Goal: Transaction & Acquisition: Purchase product/service

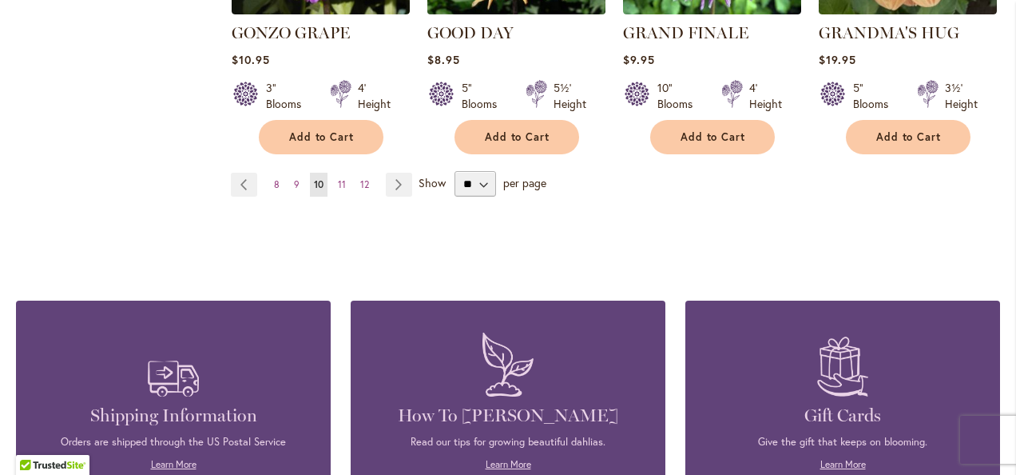
scroll to position [1598, 0]
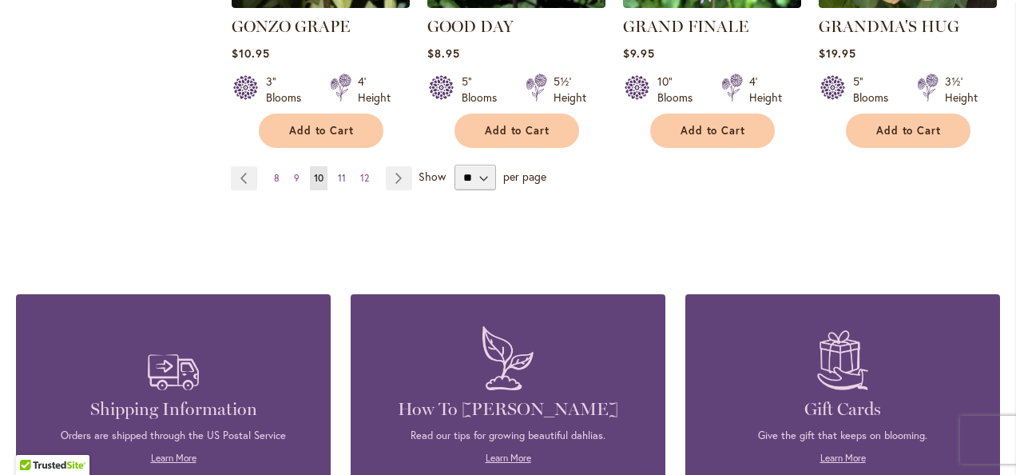
click at [340, 172] on span "11" at bounding box center [342, 178] width 8 height 12
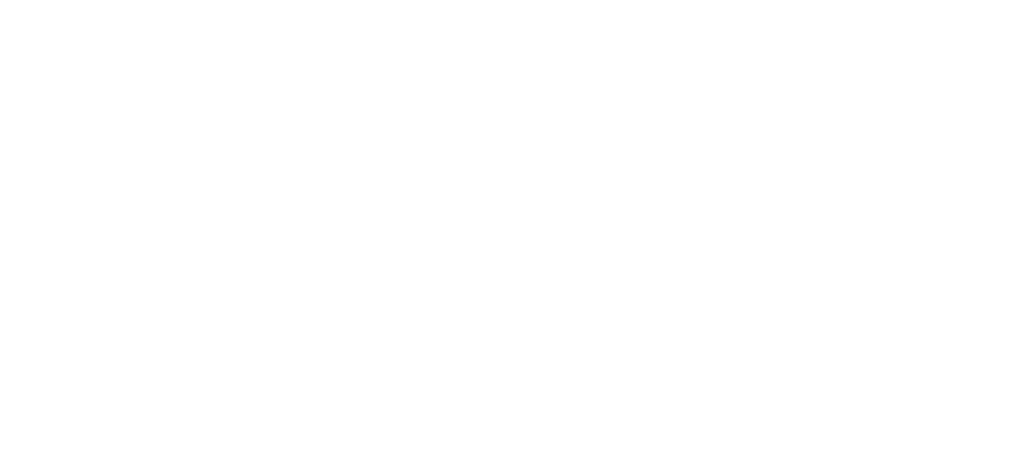
click at [394, 149] on body at bounding box center [508, 237] width 1016 height 475
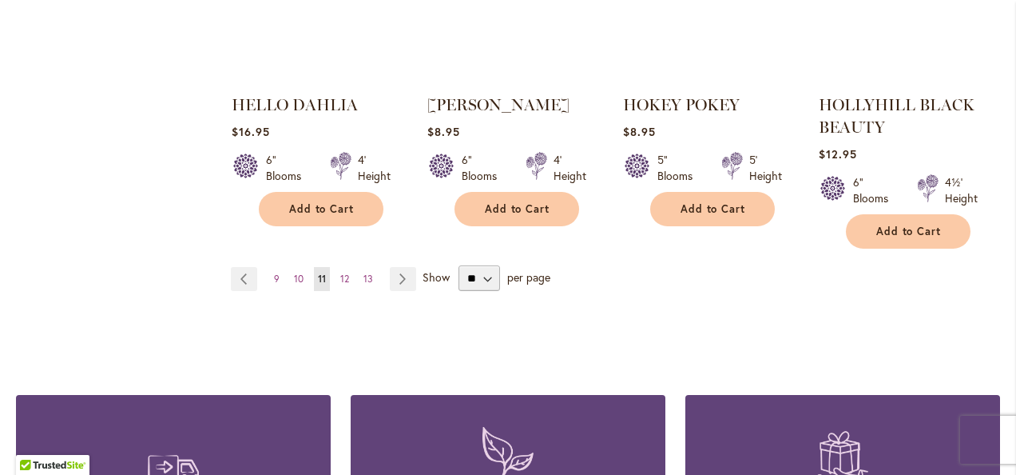
scroll to position [1598, 0]
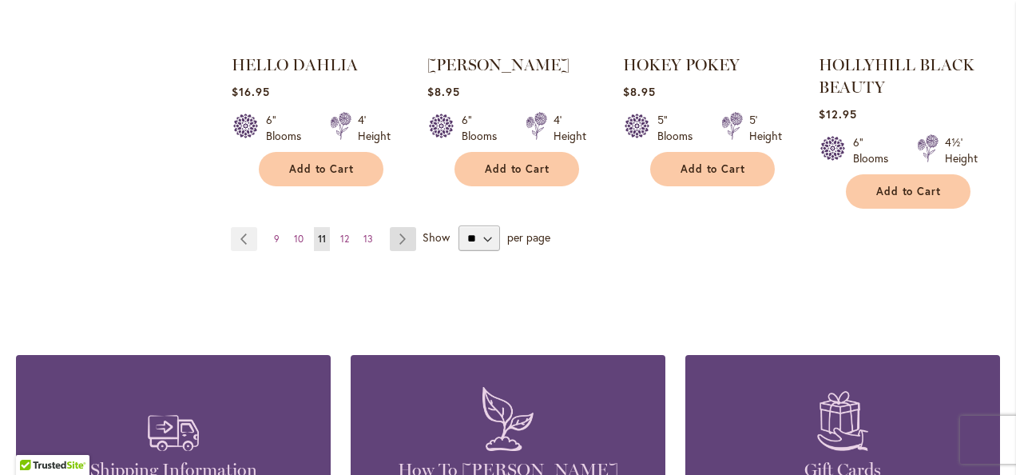
click at [396, 233] on link "Page Next" at bounding box center [403, 239] width 26 height 24
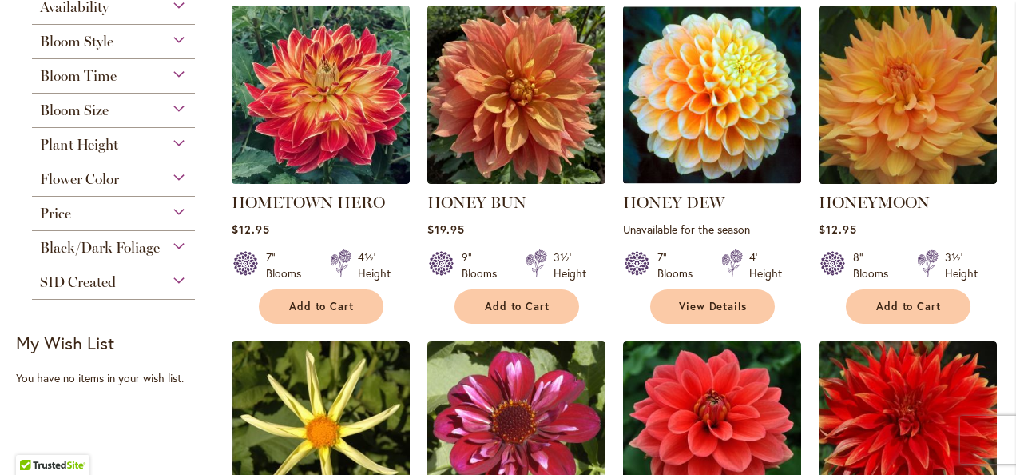
scroll to position [430, 0]
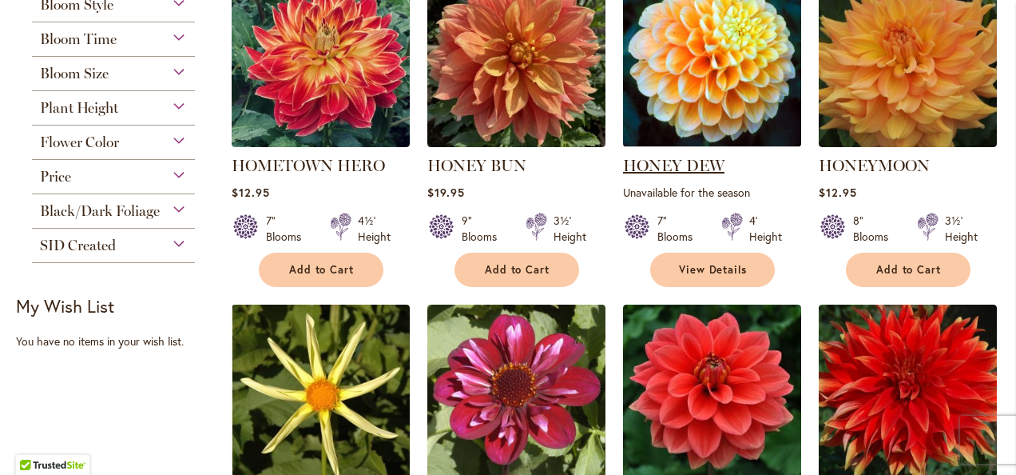
click at [687, 163] on link "HONEY DEW" at bounding box center [673, 165] width 101 height 19
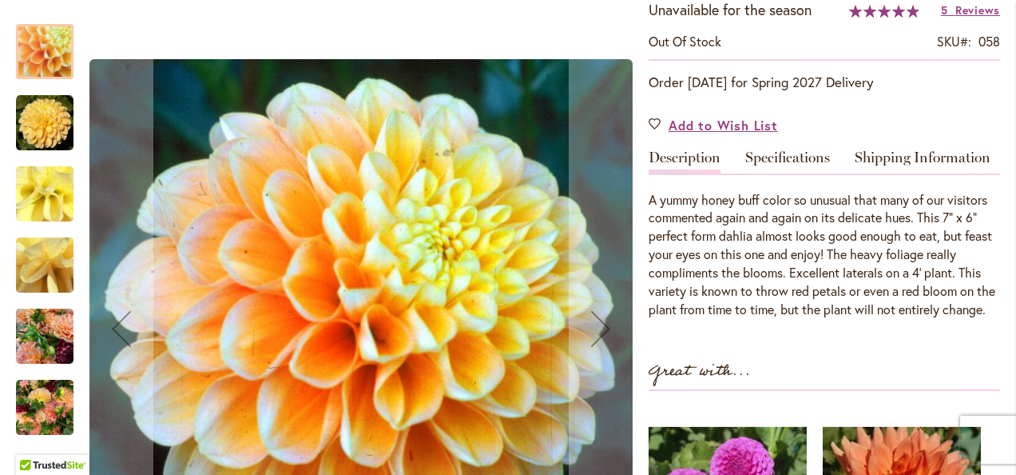
scroll to position [320, 0]
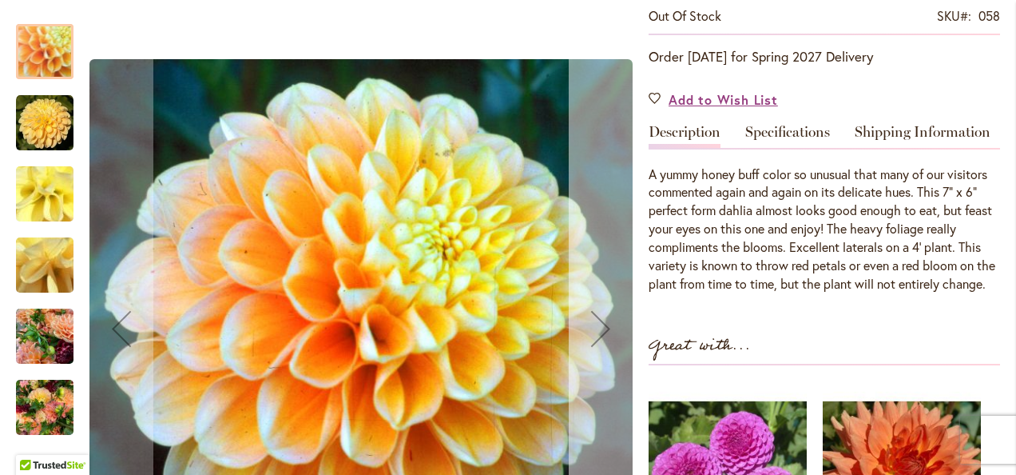
click at [602, 324] on div "Next" at bounding box center [601, 328] width 64 height 64
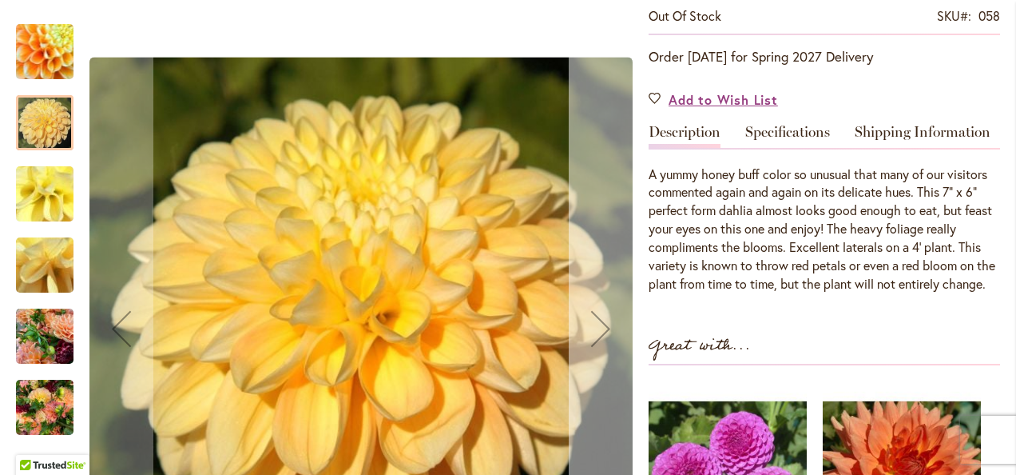
click at [602, 324] on div "Next" at bounding box center [601, 328] width 64 height 64
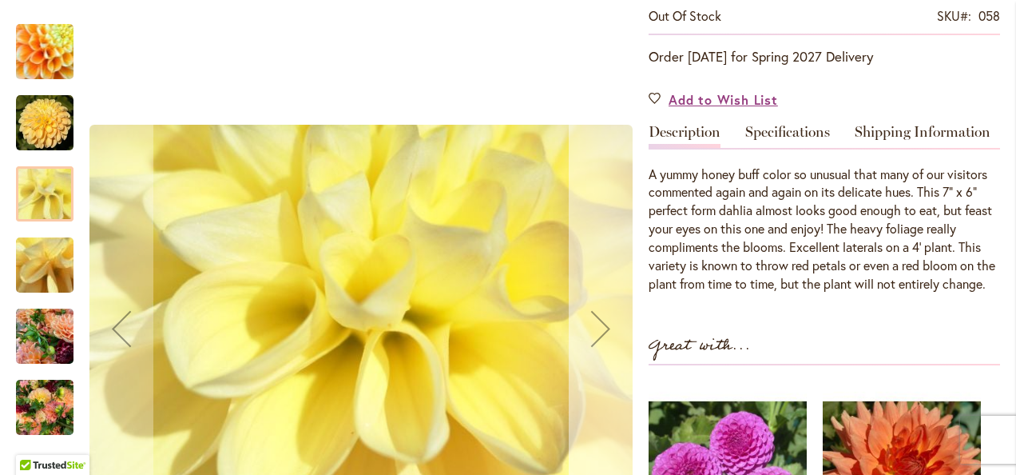
click at [602, 324] on div "Next" at bounding box center [601, 328] width 64 height 64
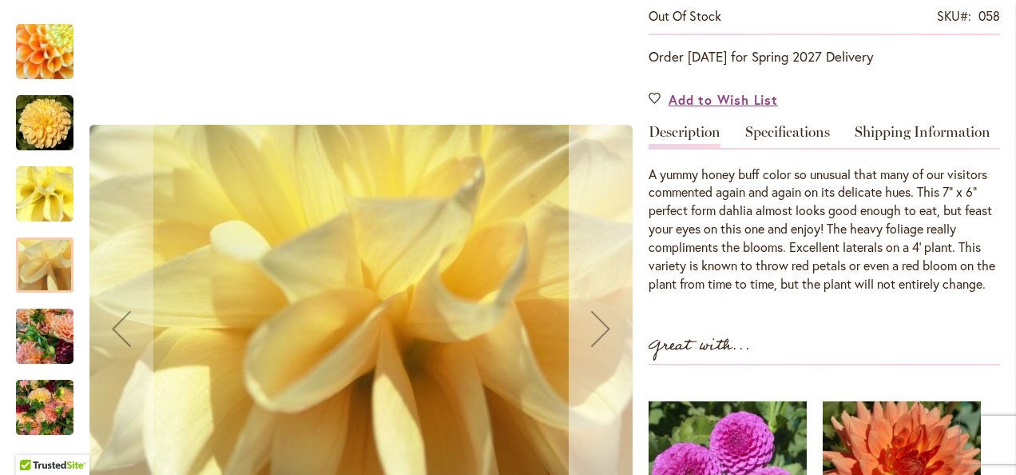
click at [602, 323] on div "Next" at bounding box center [601, 328] width 64 height 64
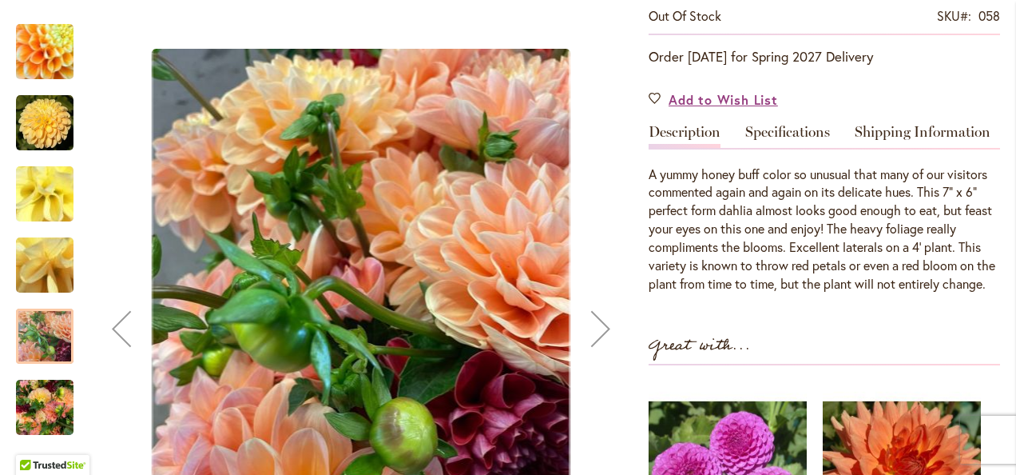
click at [603, 324] on div "Next" at bounding box center [601, 328] width 64 height 64
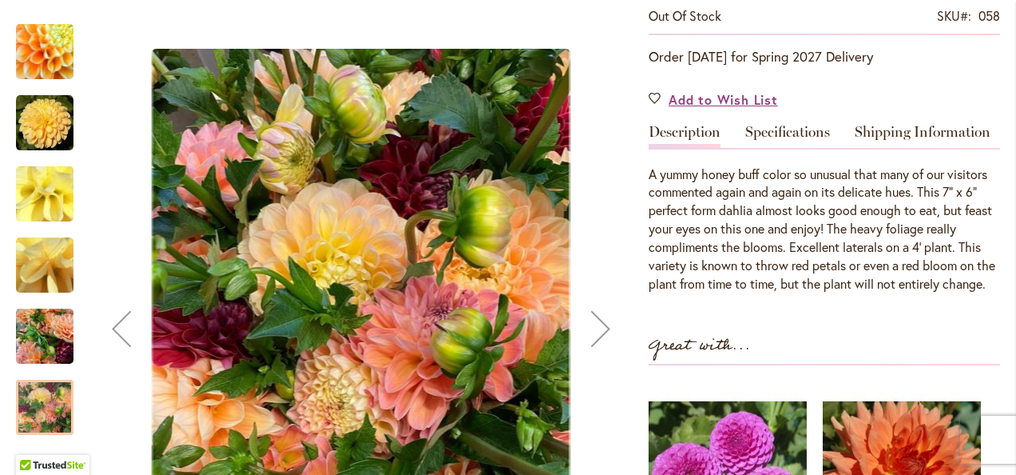
click at [603, 324] on div "Next" at bounding box center [601, 328] width 64 height 64
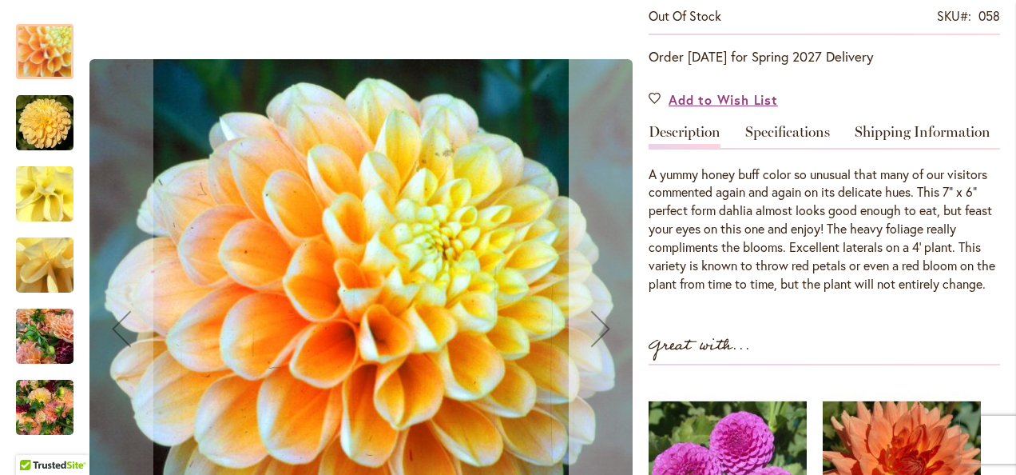
click at [603, 324] on div "Next" at bounding box center [601, 328] width 64 height 64
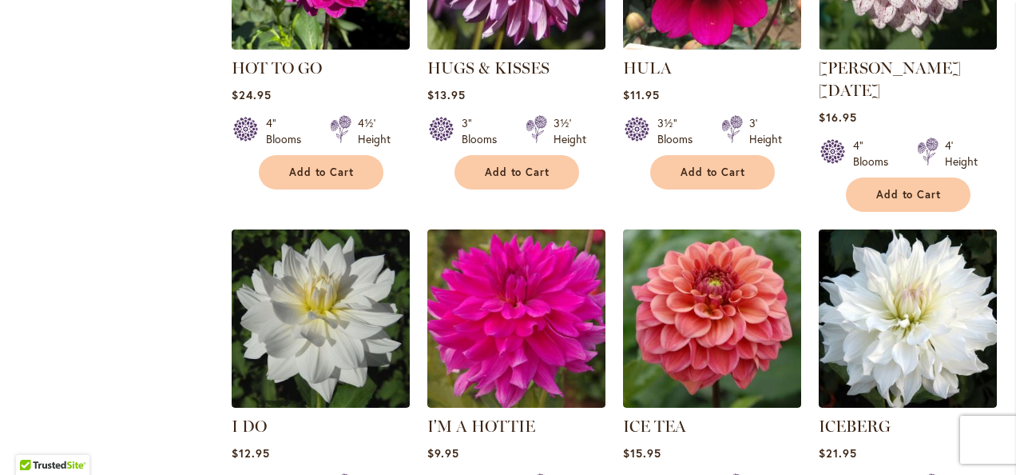
scroll to position [1279, 0]
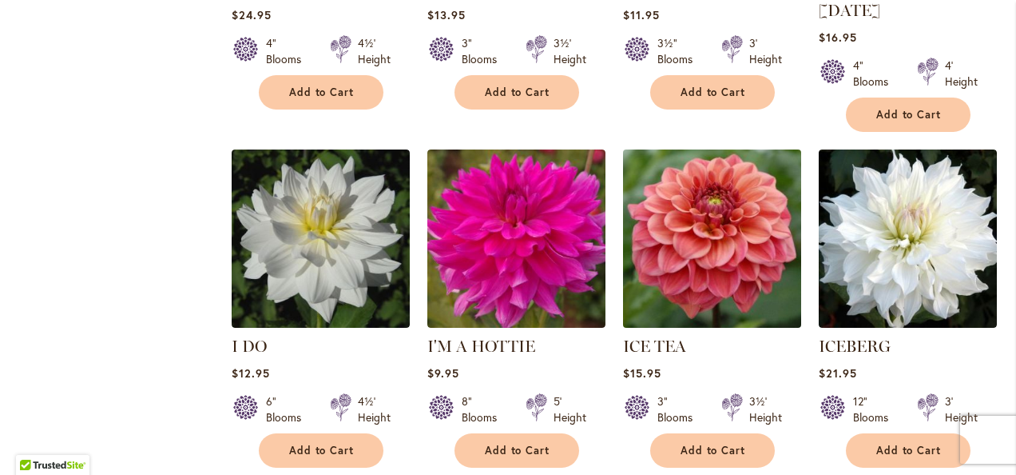
click at [698, 234] on img at bounding box center [711, 238] width 187 height 187
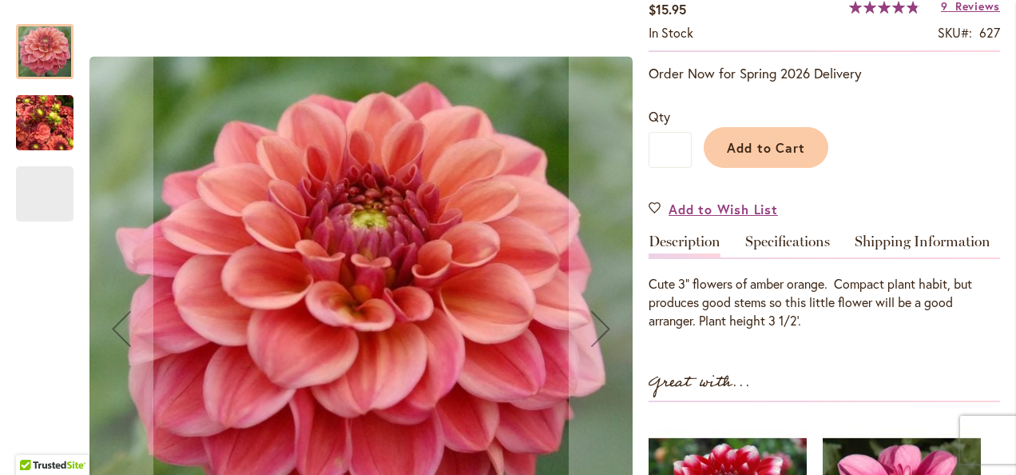
scroll to position [320, 0]
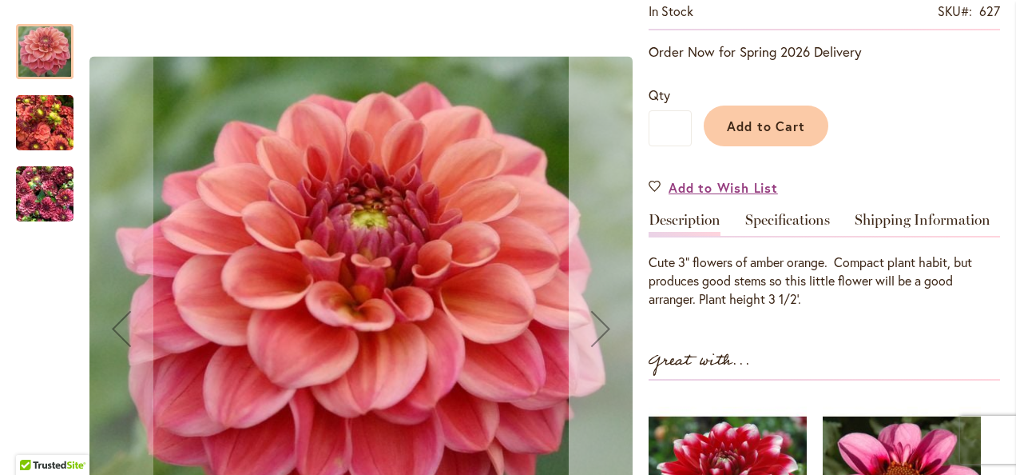
click at [604, 331] on div "Next" at bounding box center [601, 328] width 64 height 64
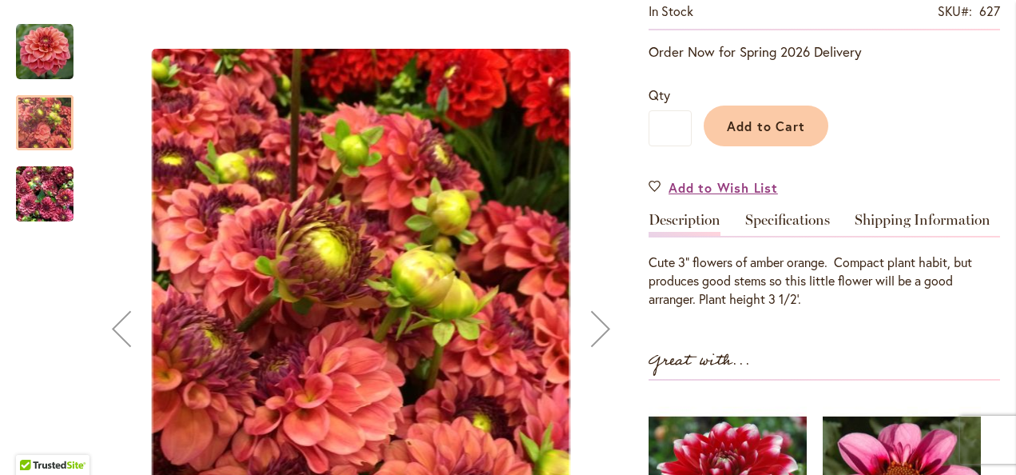
click at [602, 328] on div "Next" at bounding box center [601, 328] width 64 height 64
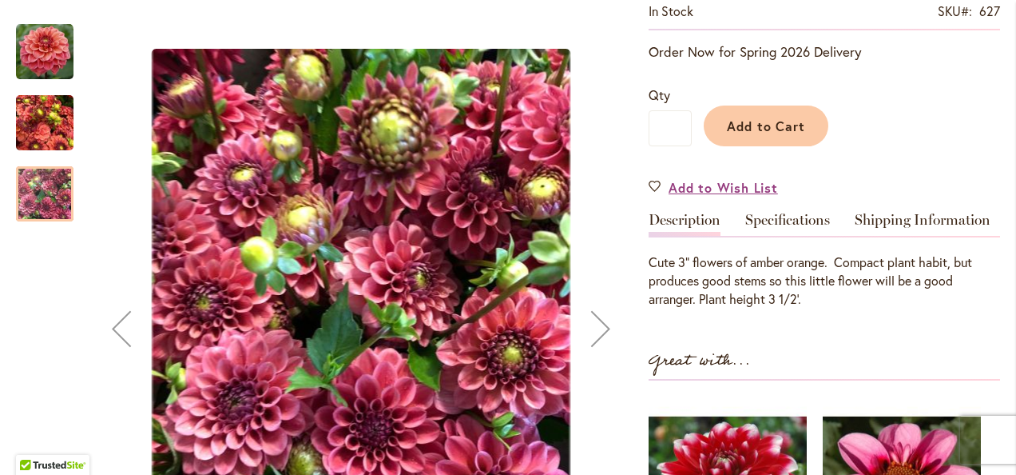
click at [48, 69] on img "ICE TEA" at bounding box center [45, 52] width 58 height 58
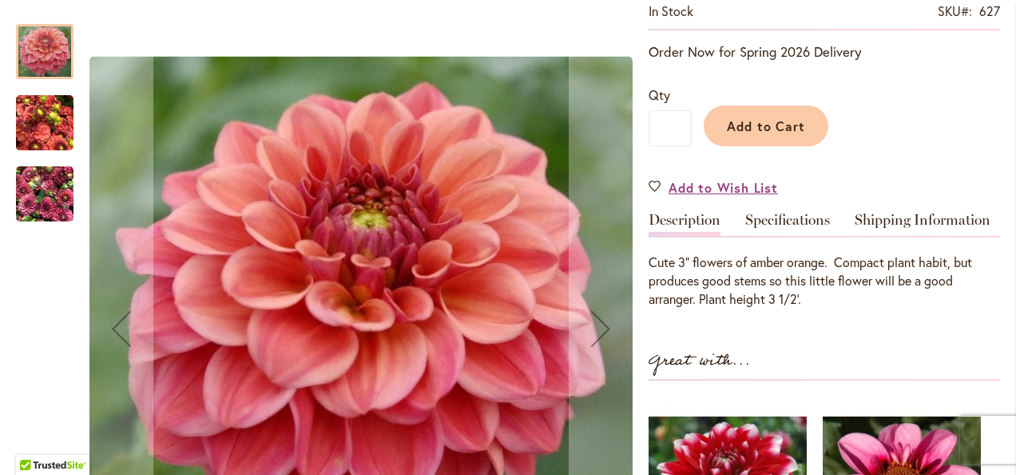
click at [43, 108] on img "ICE TEA" at bounding box center [45, 123] width 58 height 77
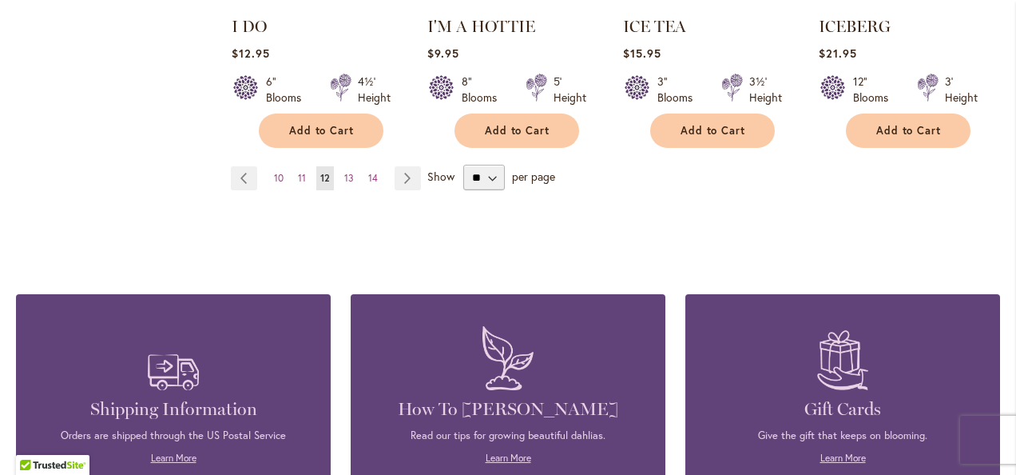
scroll to position [1678, 0]
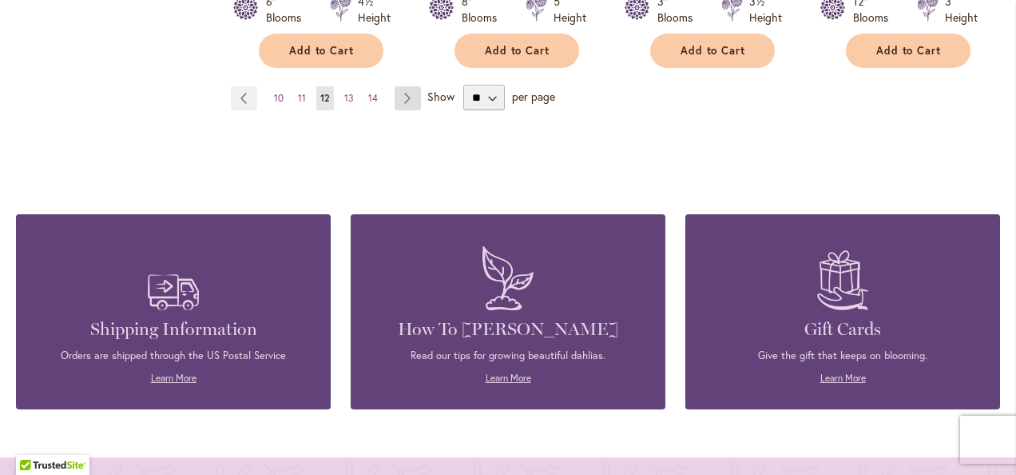
click at [404, 86] on link "Page Next" at bounding box center [408, 98] width 26 height 24
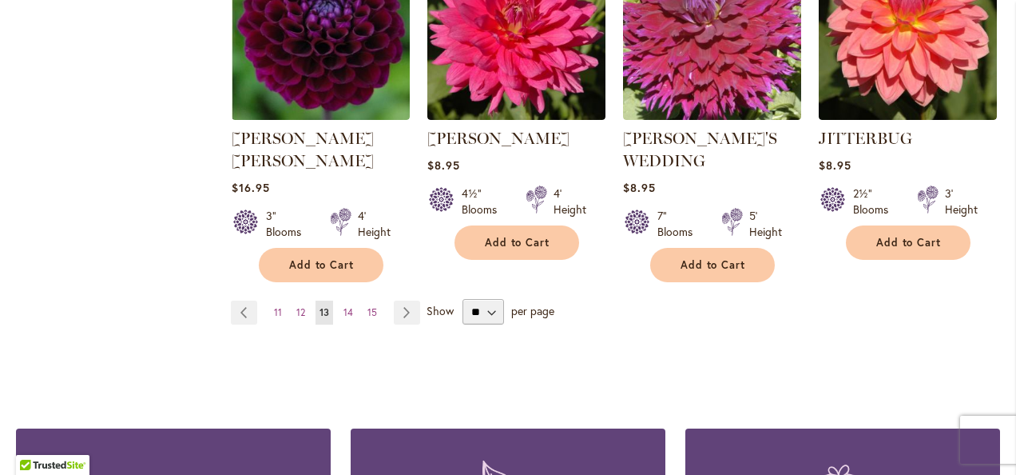
scroll to position [1518, 0]
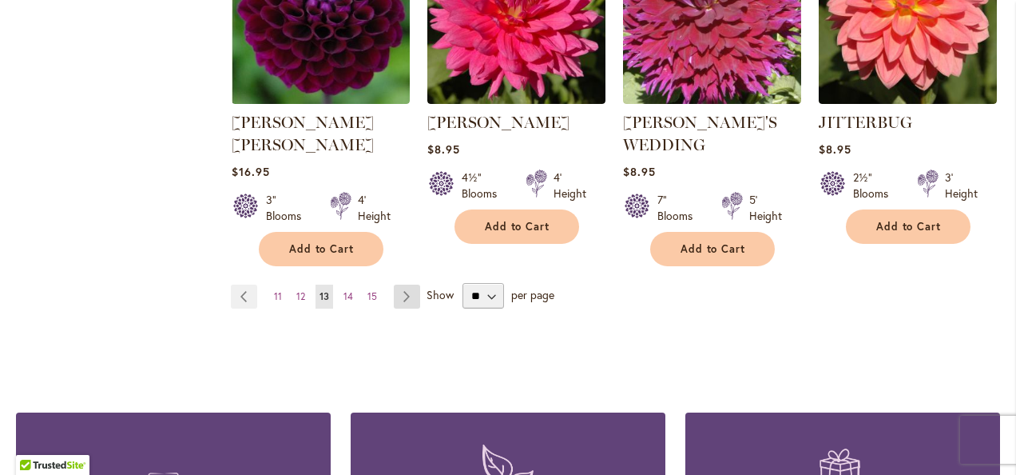
click at [402, 284] on link "Page Next" at bounding box center [407, 296] width 26 height 24
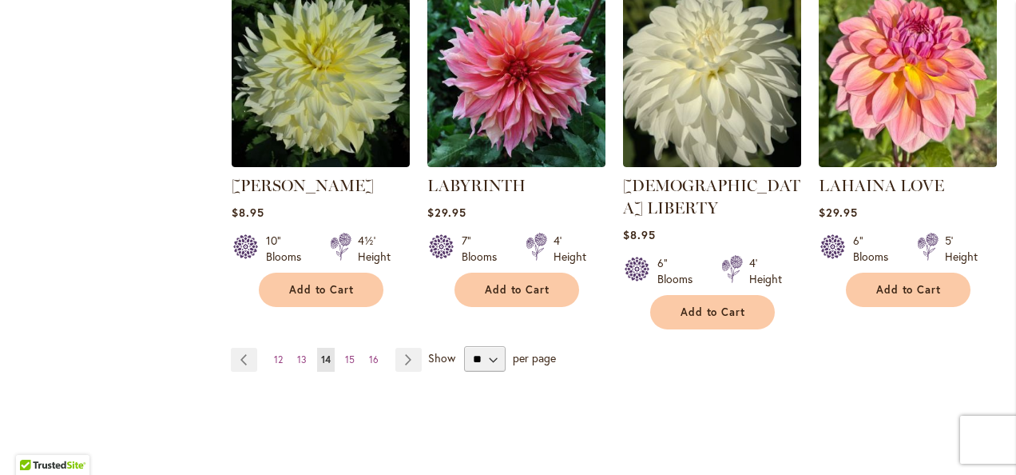
scroll to position [1438, 0]
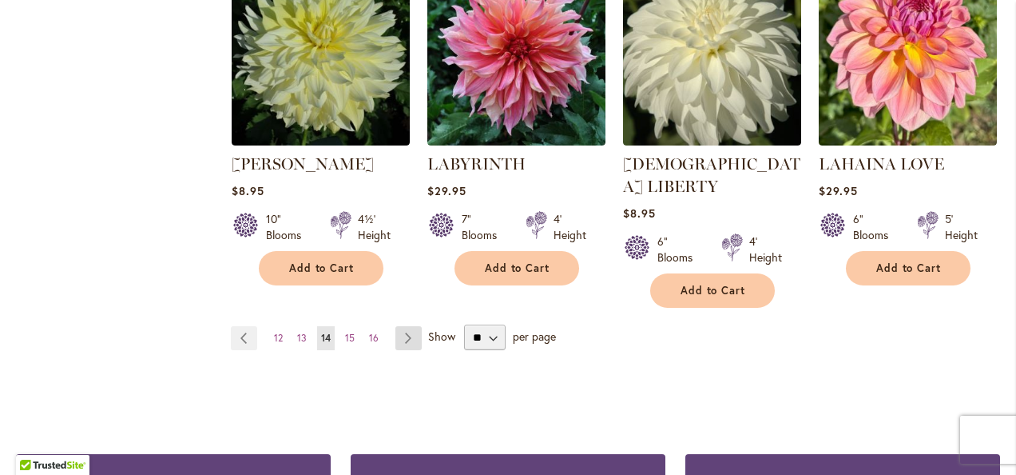
click at [404, 326] on link "Page Next" at bounding box center [409, 338] width 26 height 24
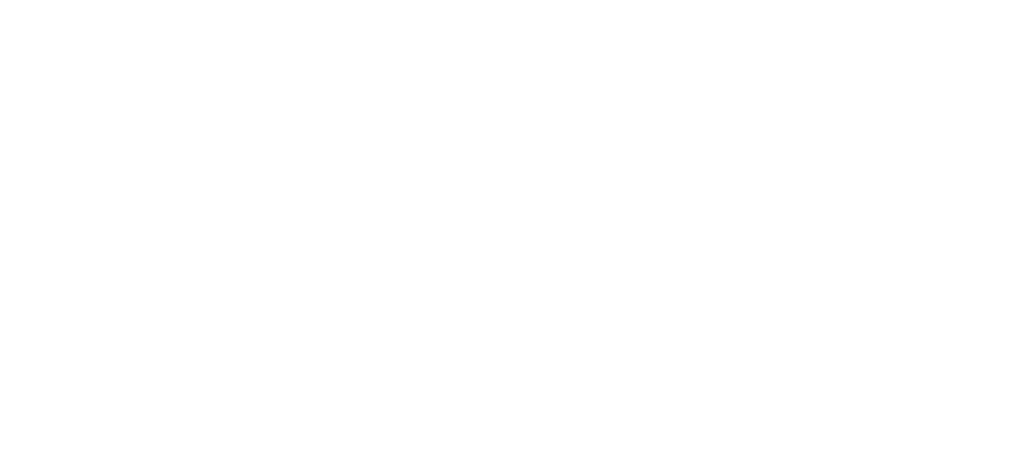
click at [404, 306] on body at bounding box center [508, 237] width 1016 height 475
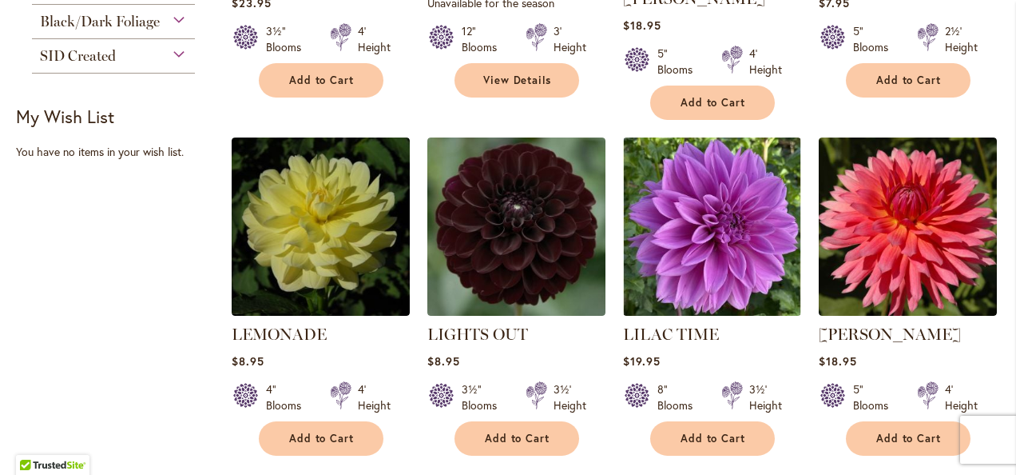
scroll to position [639, 0]
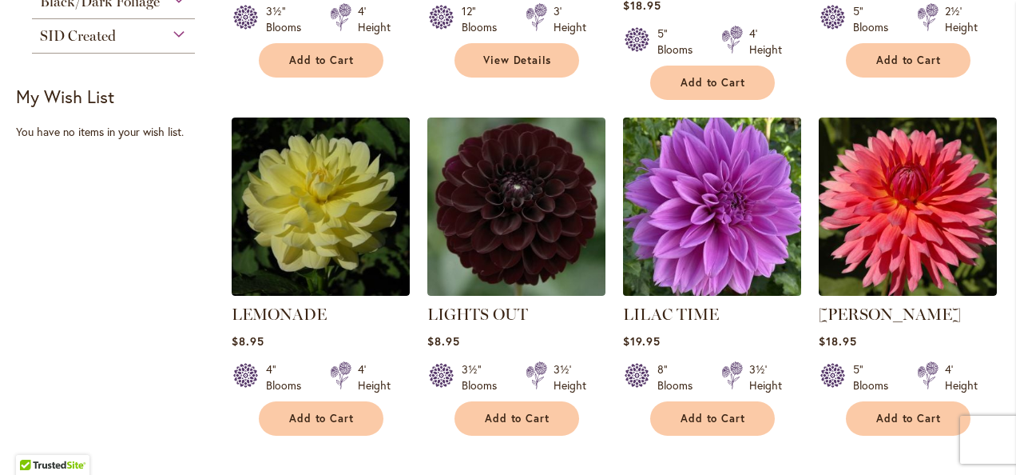
click at [711, 157] on img at bounding box center [711, 206] width 187 height 187
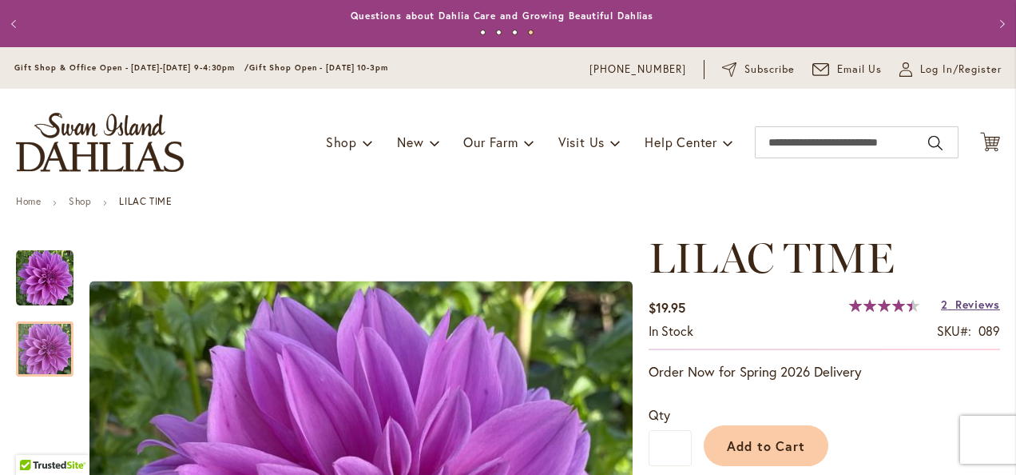
click at [976, 301] on span "Reviews" at bounding box center [978, 303] width 45 height 15
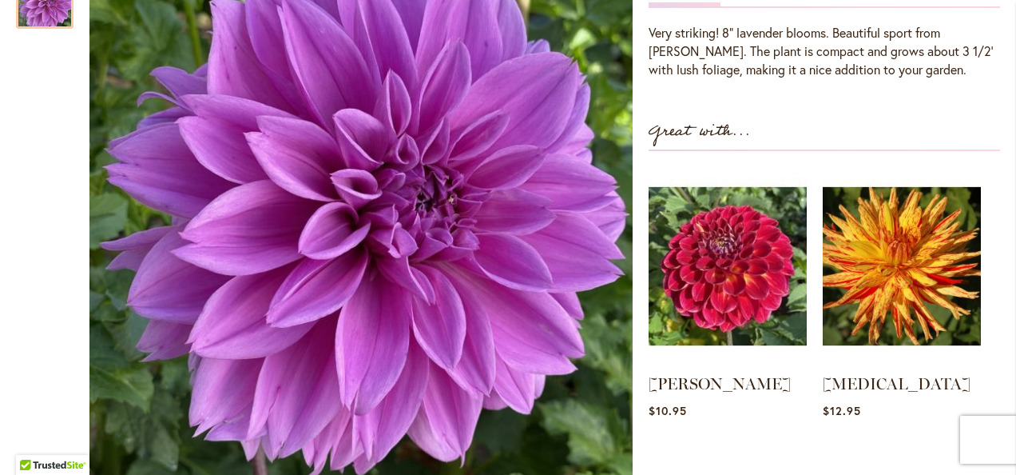
scroll to position [469, 0]
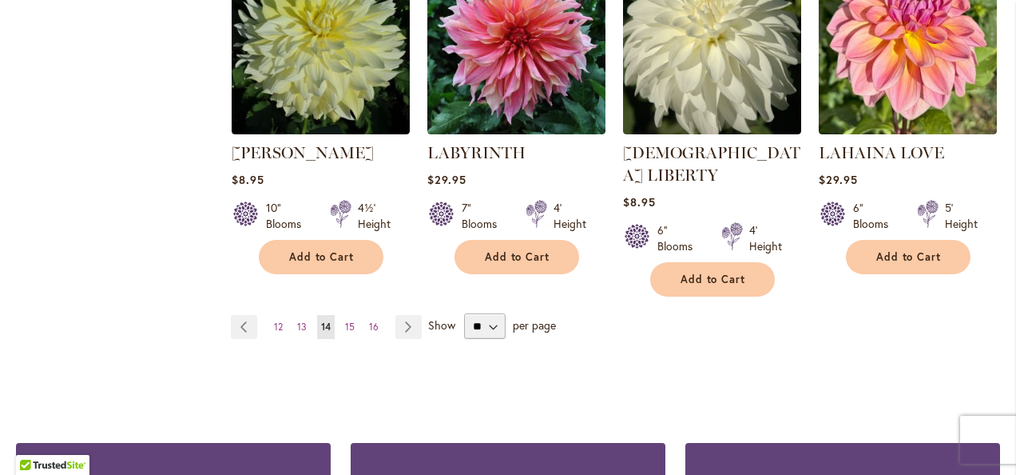
scroll to position [1518, 0]
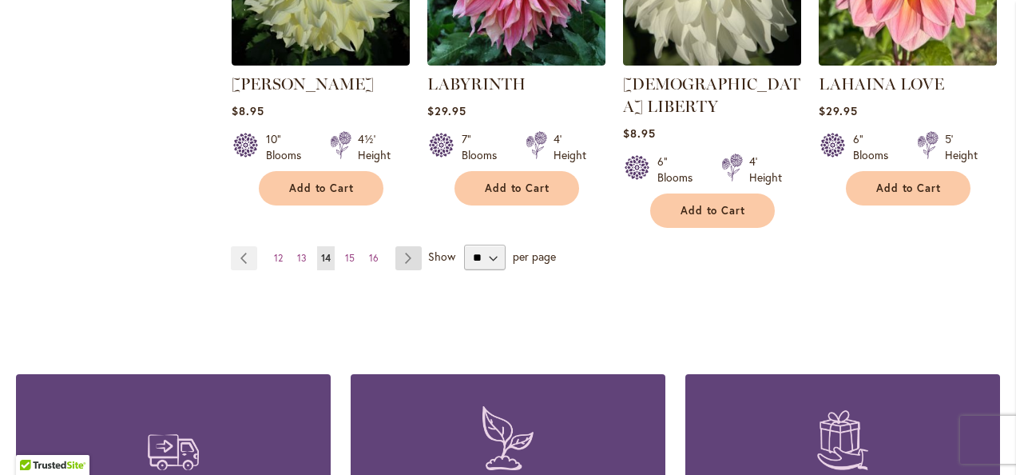
click at [408, 246] on link "Page Next" at bounding box center [409, 258] width 26 height 24
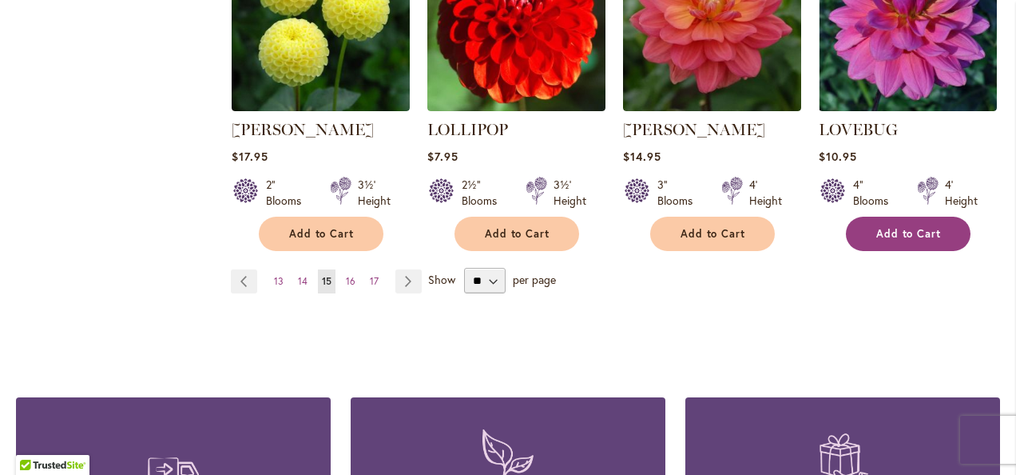
scroll to position [1518, 0]
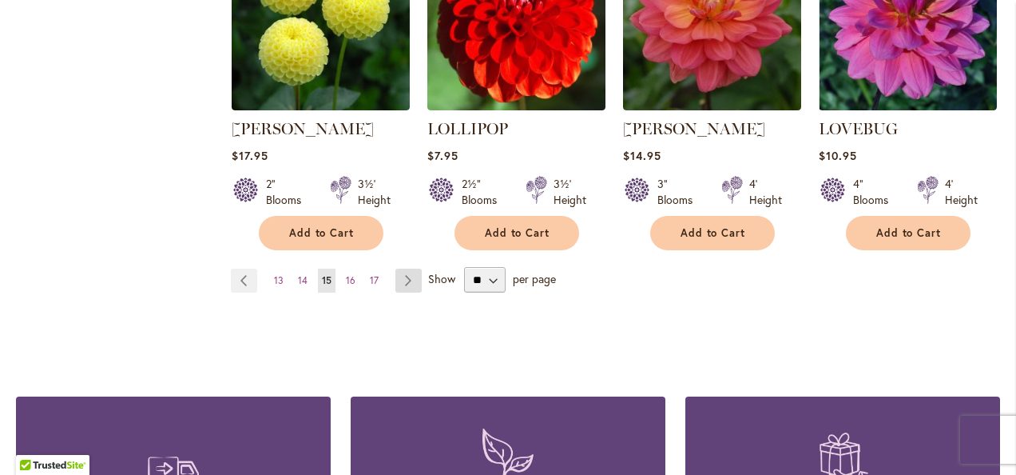
click at [404, 268] on link "Page Next" at bounding box center [409, 280] width 26 height 24
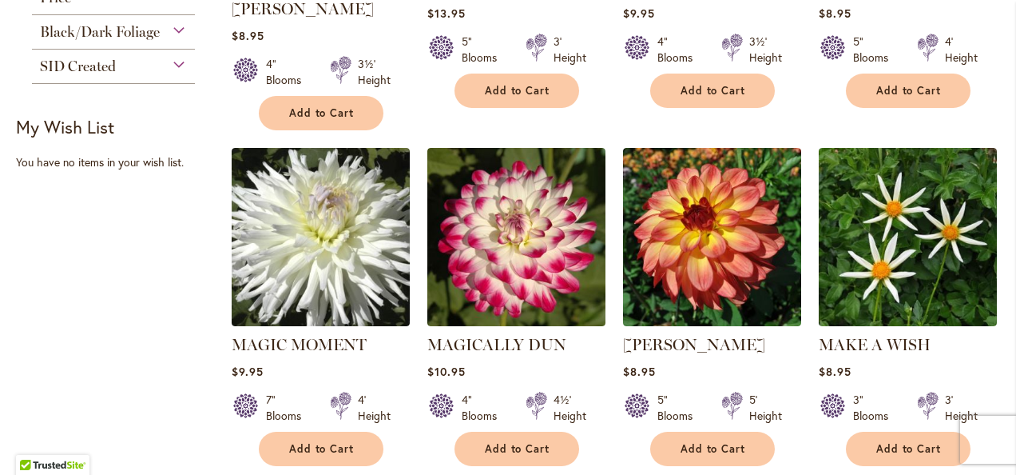
scroll to position [670, 0]
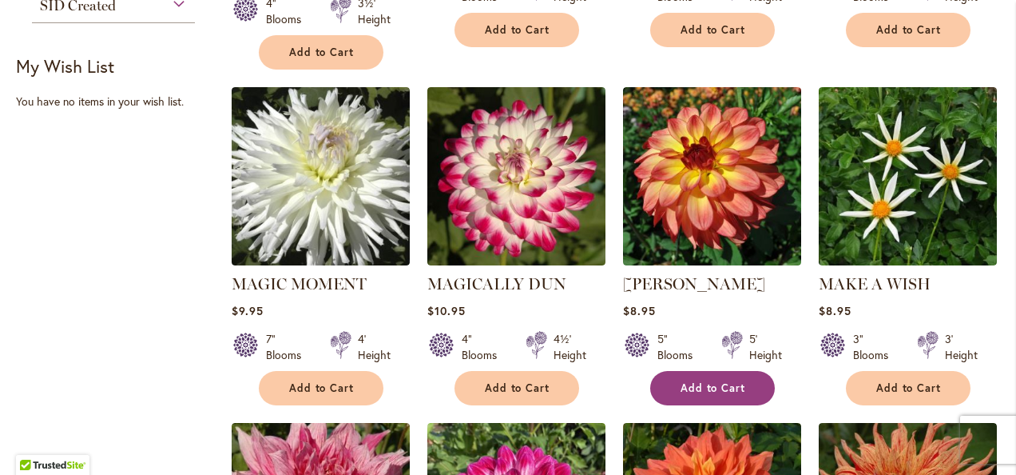
click at [724, 381] on span "Add to Cart" at bounding box center [714, 388] width 66 height 14
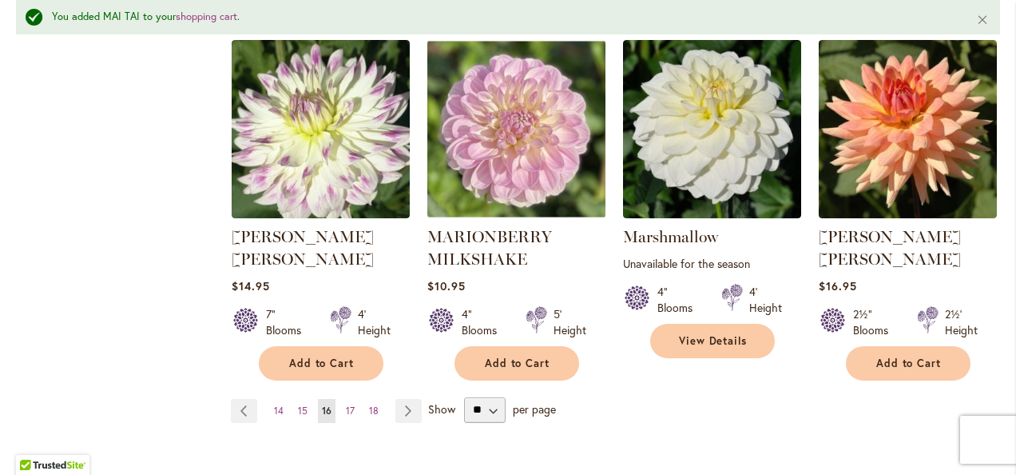
scroll to position [1431, 0]
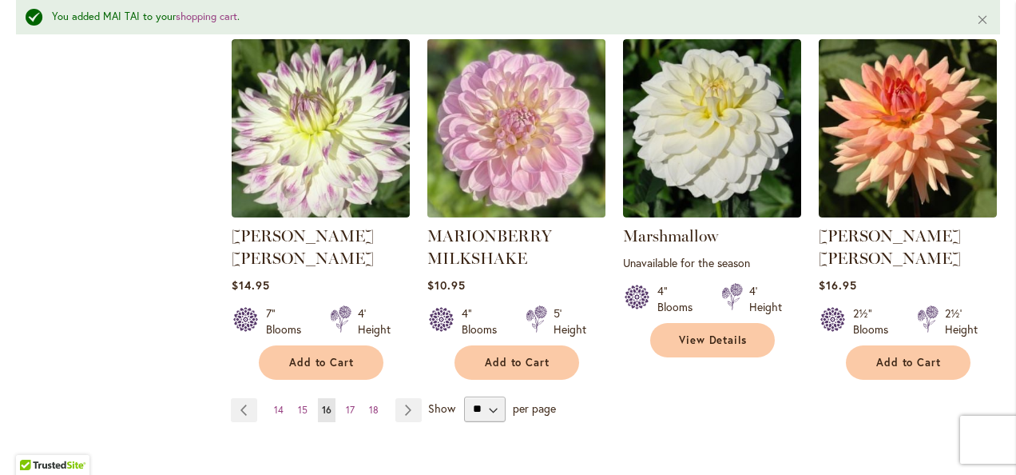
click at [487, 141] on img at bounding box center [516, 127] width 187 height 187
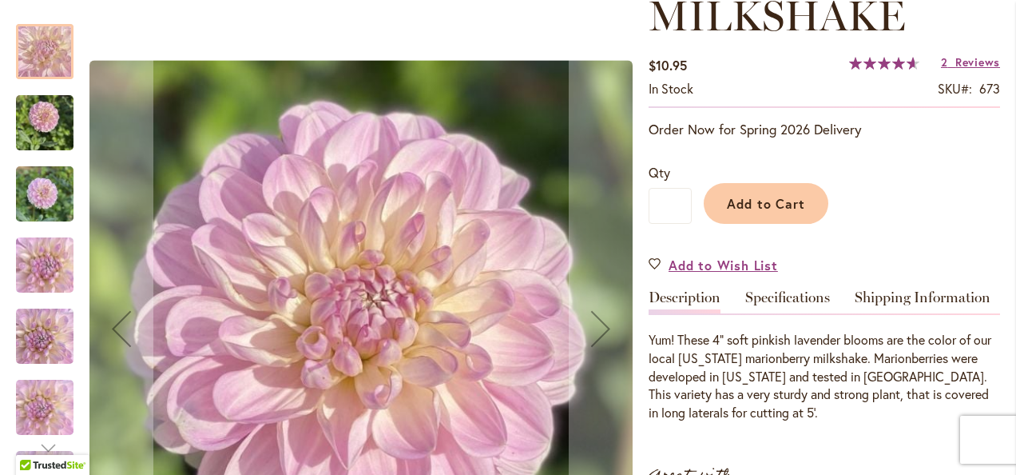
scroll to position [320, 0]
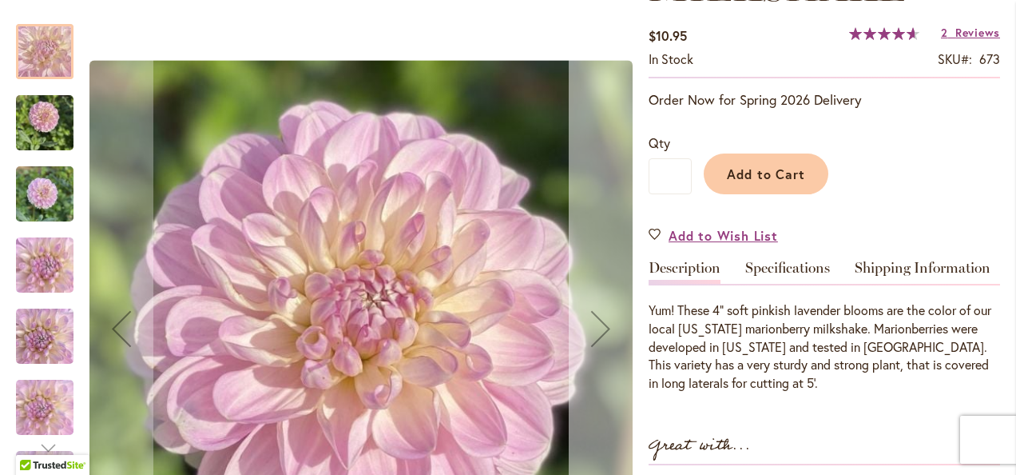
click at [599, 328] on div "Next" at bounding box center [601, 328] width 64 height 64
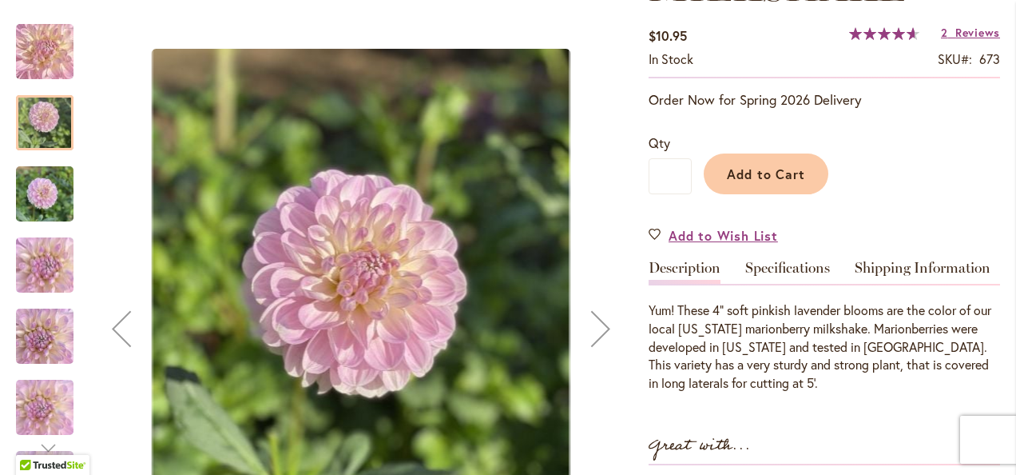
click at [599, 328] on div "Next" at bounding box center [601, 328] width 64 height 64
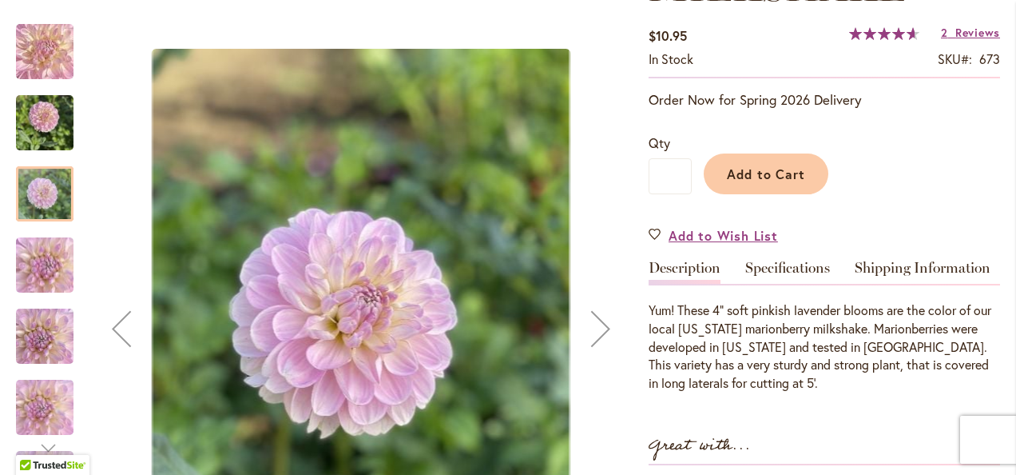
click at [599, 328] on div "Next" at bounding box center [601, 328] width 64 height 64
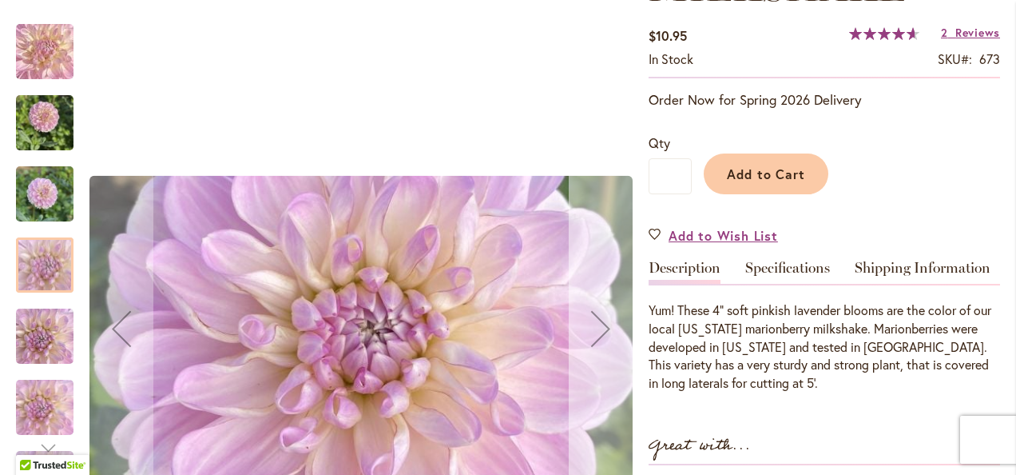
click at [599, 328] on div "Next" at bounding box center [601, 328] width 64 height 64
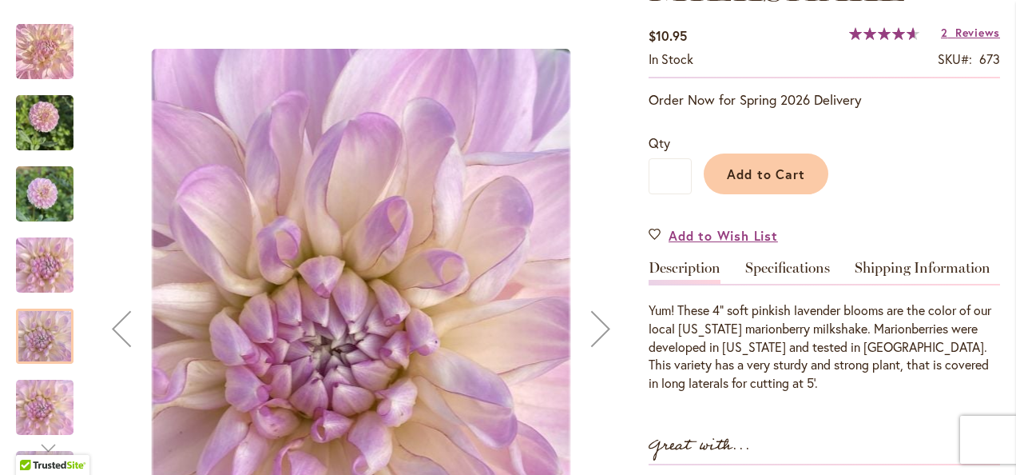
click at [34, 130] on img "MARIONBERRY MILKSHAKE" at bounding box center [45, 123] width 58 height 77
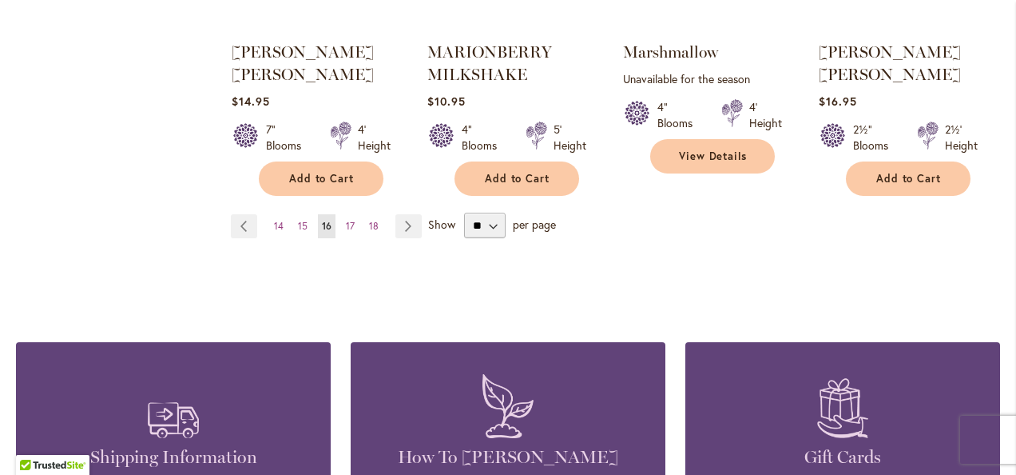
scroll to position [1598, 0]
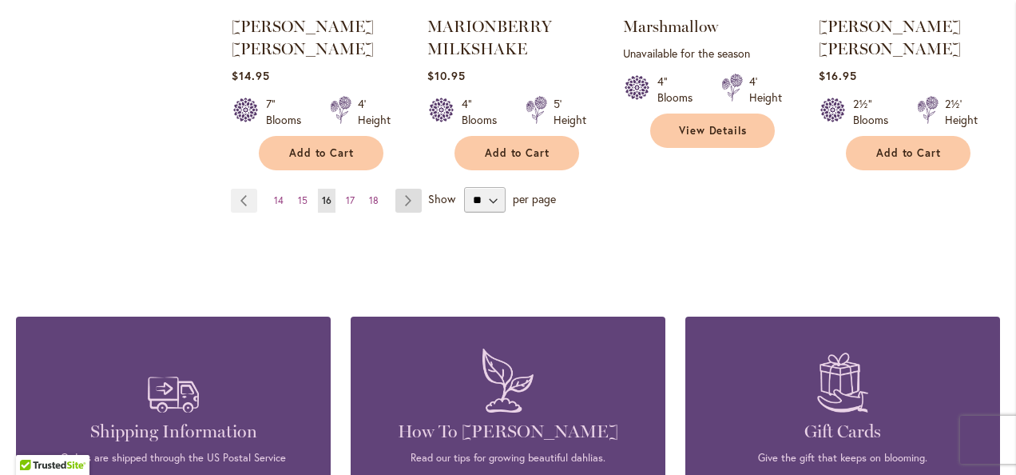
click at [410, 189] on link "Page Next" at bounding box center [409, 201] width 26 height 24
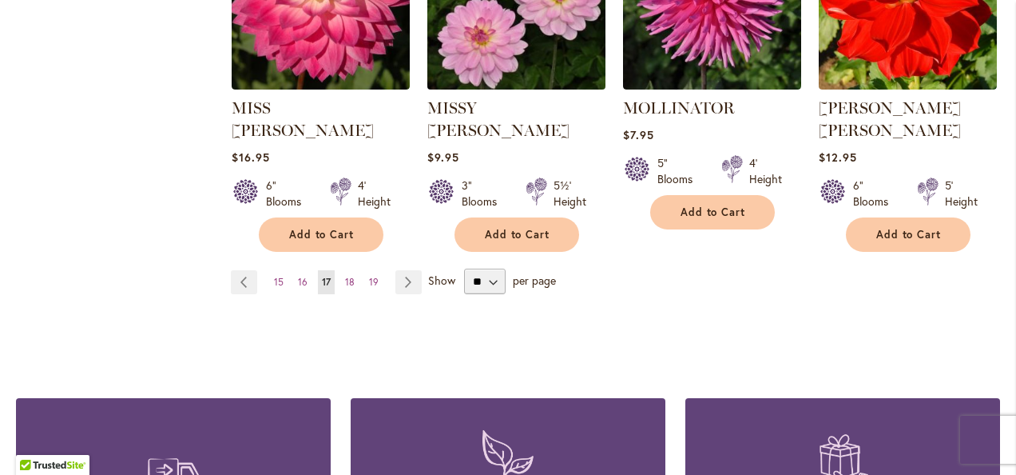
scroll to position [1518, 0]
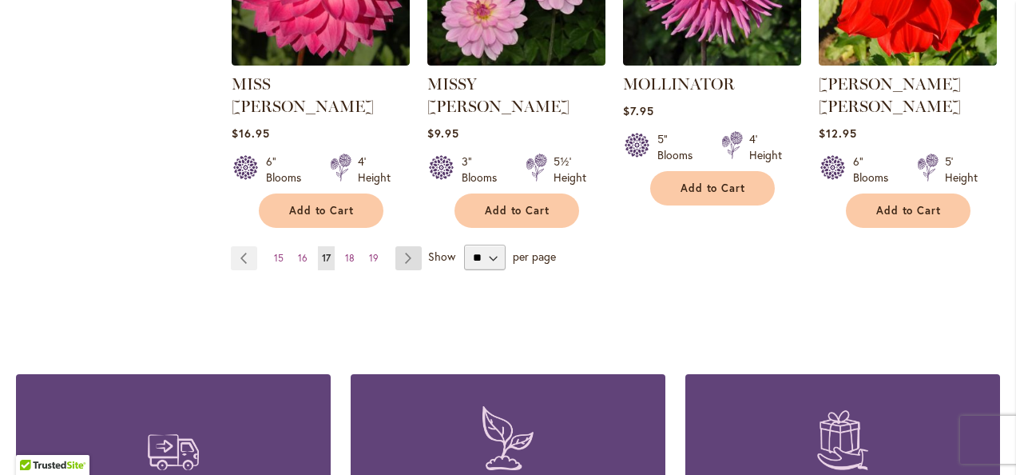
click at [403, 246] on link "Page Next" at bounding box center [409, 258] width 26 height 24
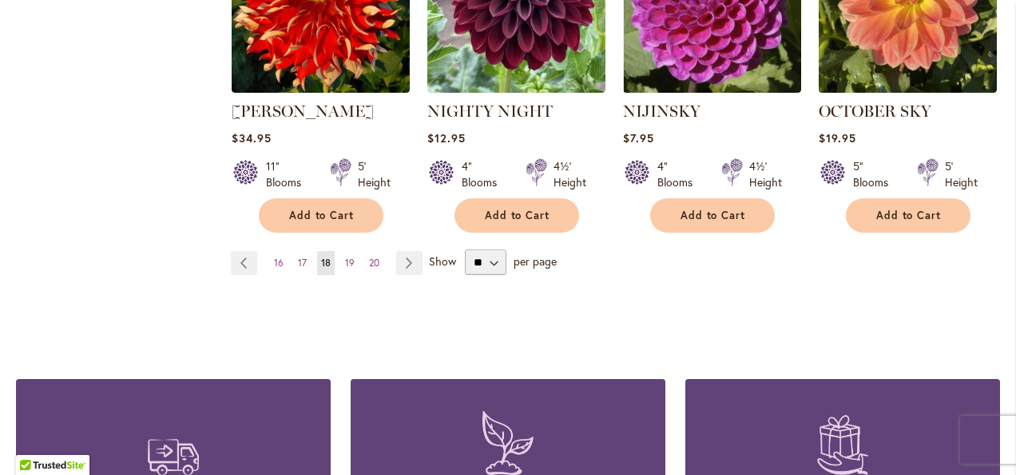
scroll to position [1518, 0]
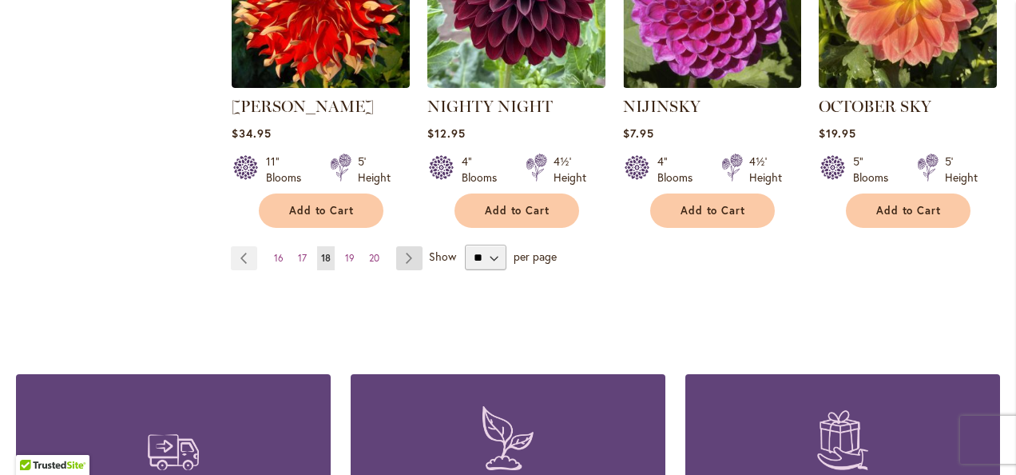
click at [400, 246] on link "Page Next" at bounding box center [409, 258] width 26 height 24
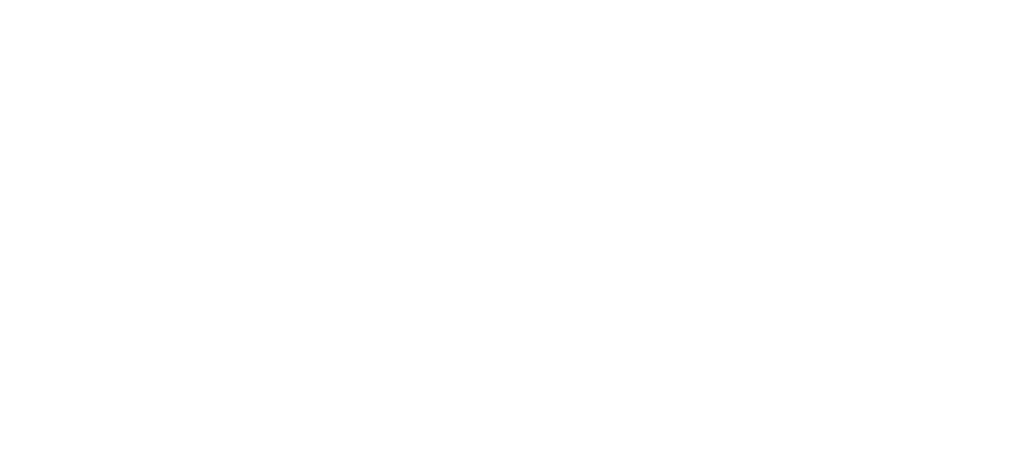
click at [404, 231] on body at bounding box center [508, 237] width 1016 height 475
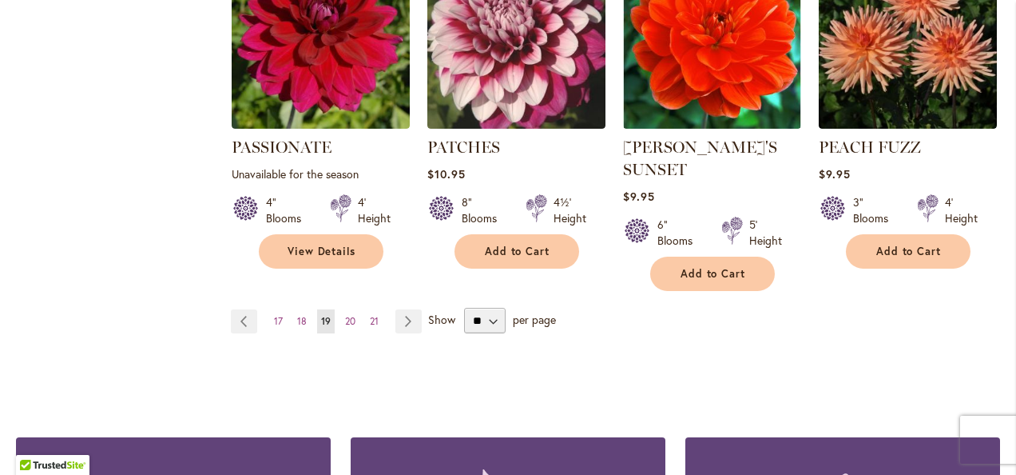
scroll to position [1518, 0]
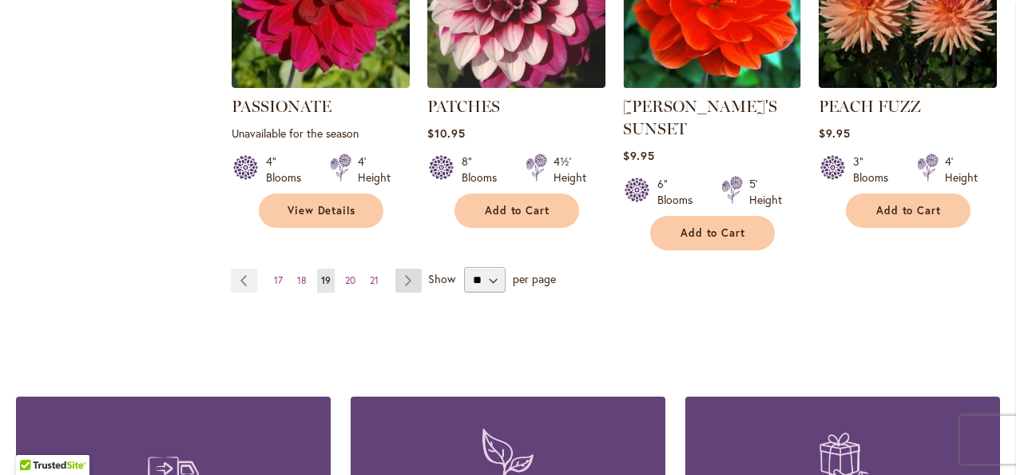
click at [406, 268] on link "Page Next" at bounding box center [409, 280] width 26 height 24
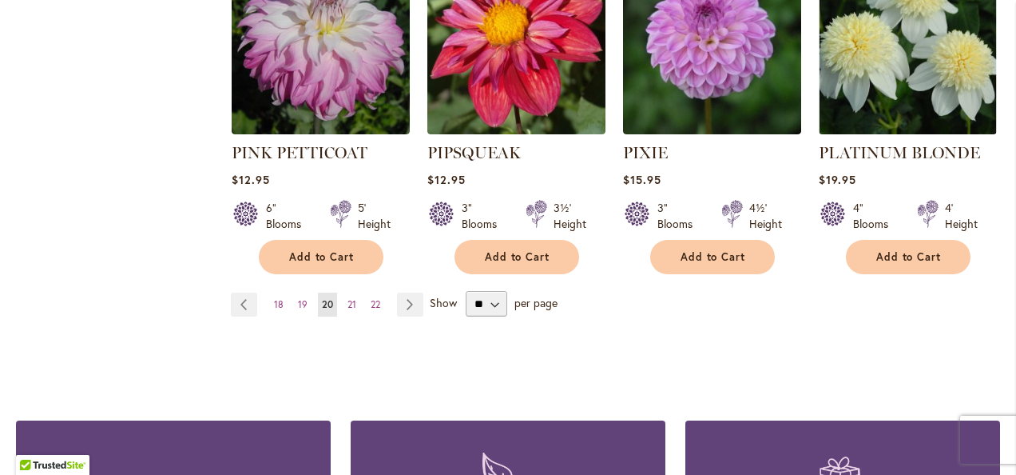
scroll to position [1518, 0]
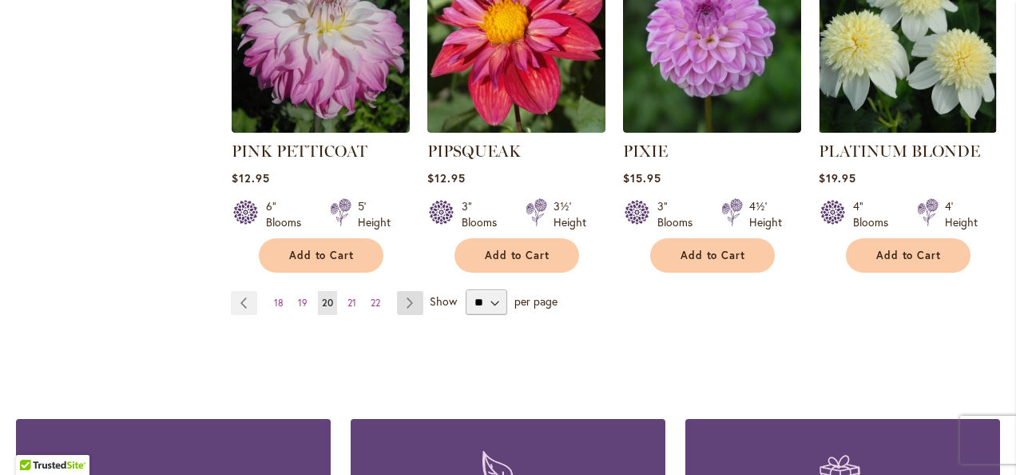
click at [412, 291] on link "Page Next" at bounding box center [410, 303] width 26 height 24
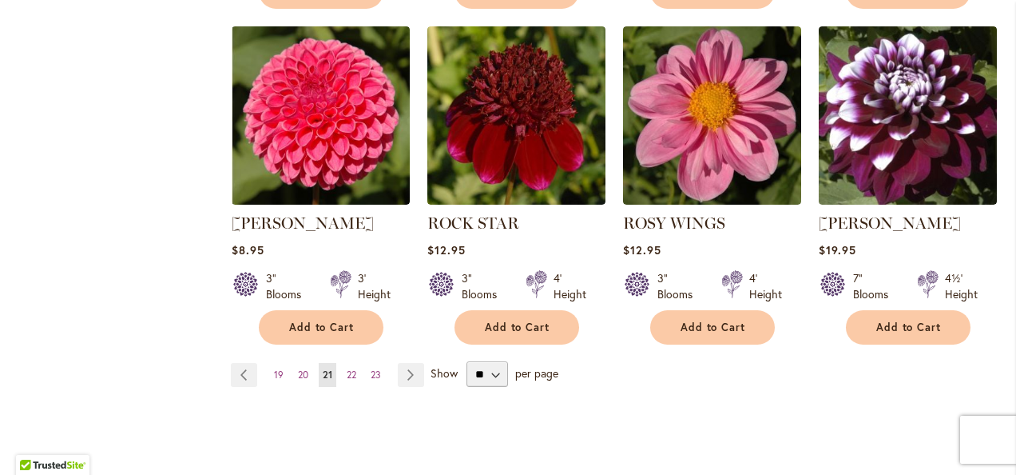
scroll to position [1438, 0]
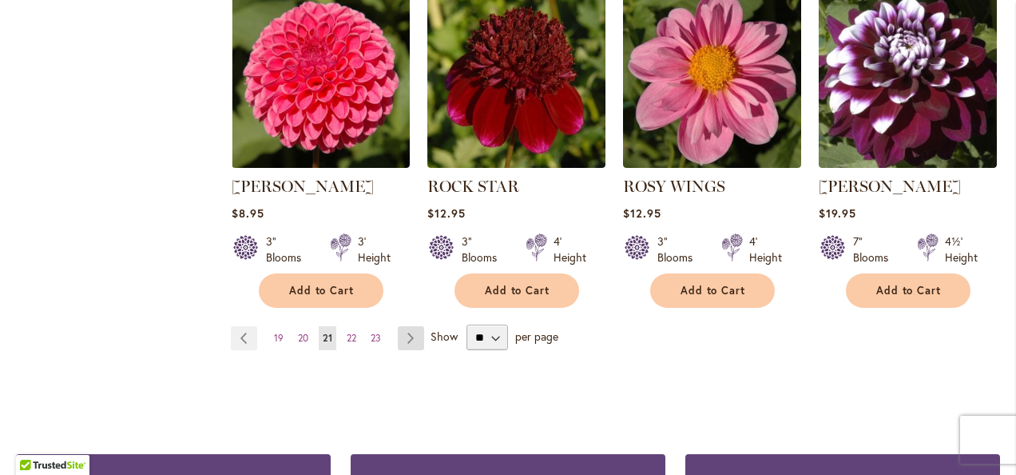
click at [411, 331] on link "Page Next" at bounding box center [411, 338] width 26 height 24
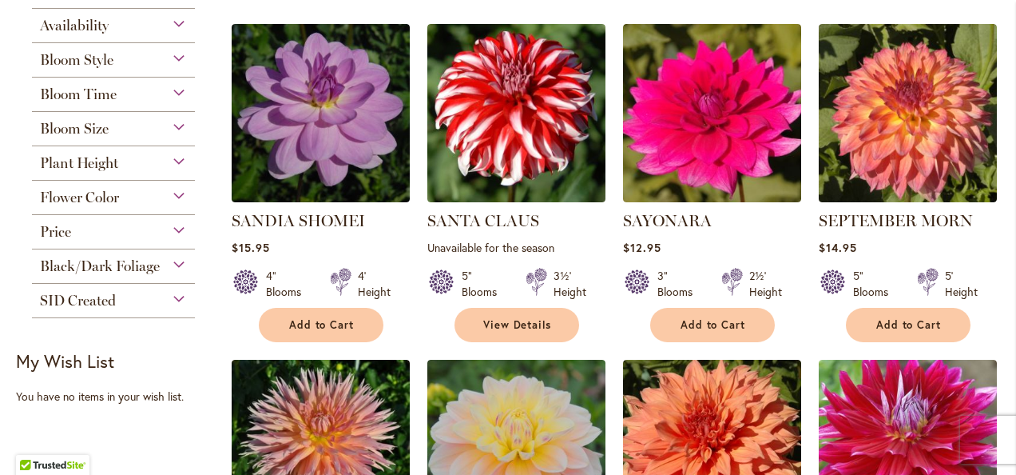
scroll to position [400, 0]
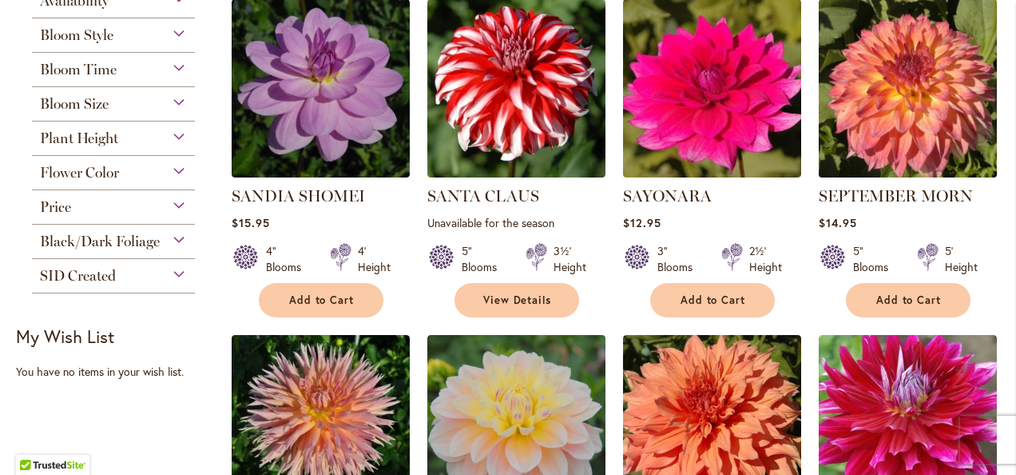
click at [887, 128] on img at bounding box center [907, 88] width 187 height 187
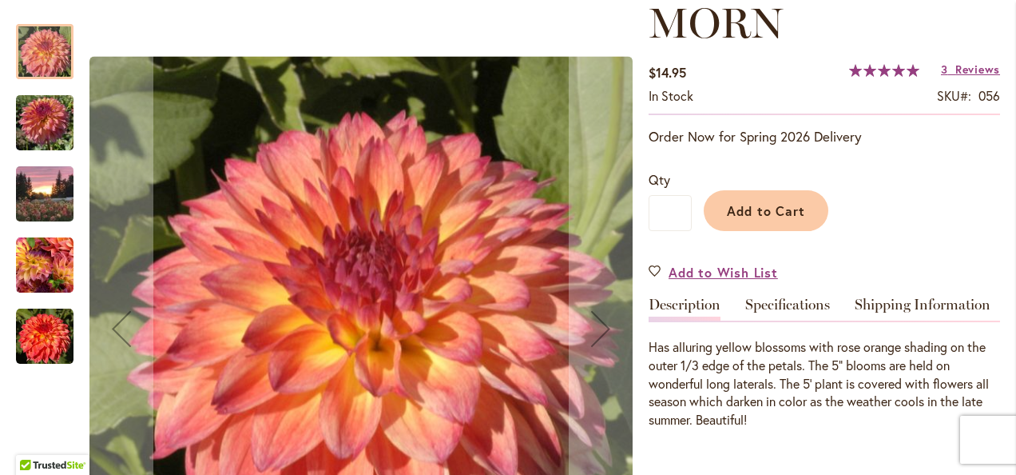
scroll to position [320, 0]
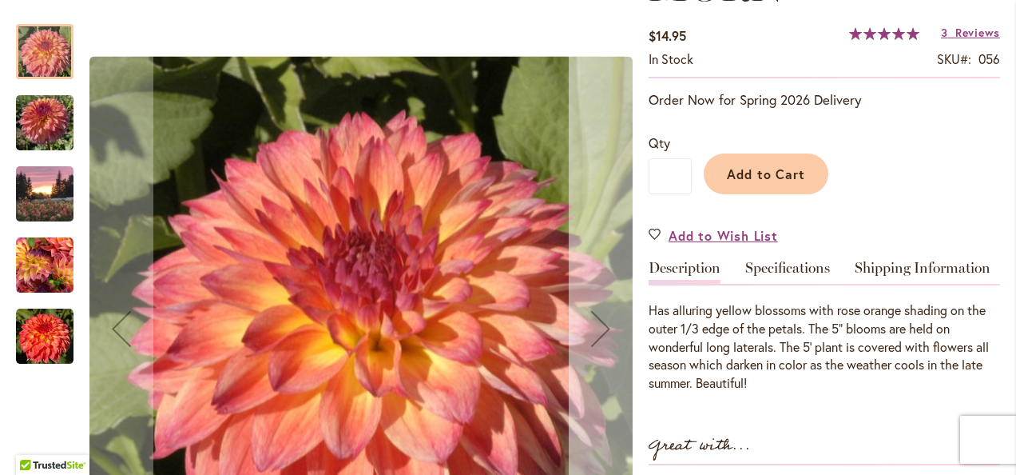
click at [599, 331] on div "Next" at bounding box center [601, 328] width 64 height 64
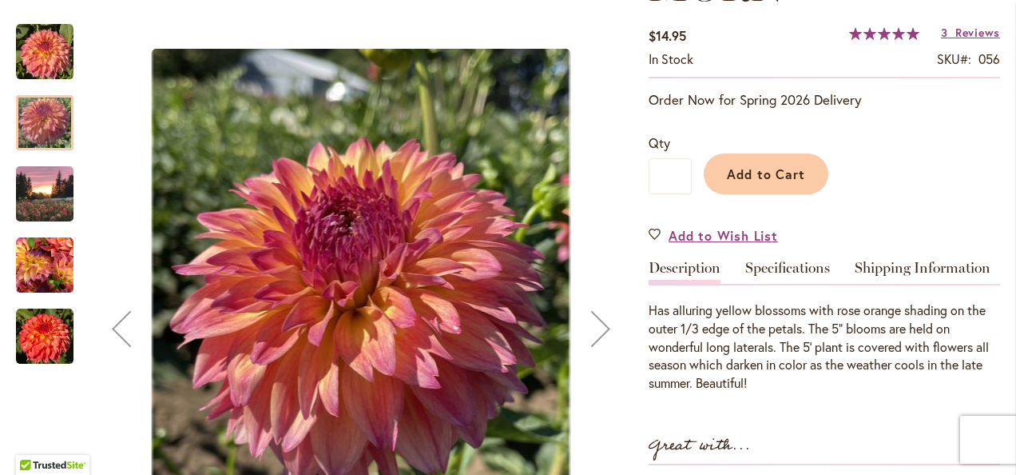
click at [603, 326] on div "Next" at bounding box center [601, 328] width 64 height 64
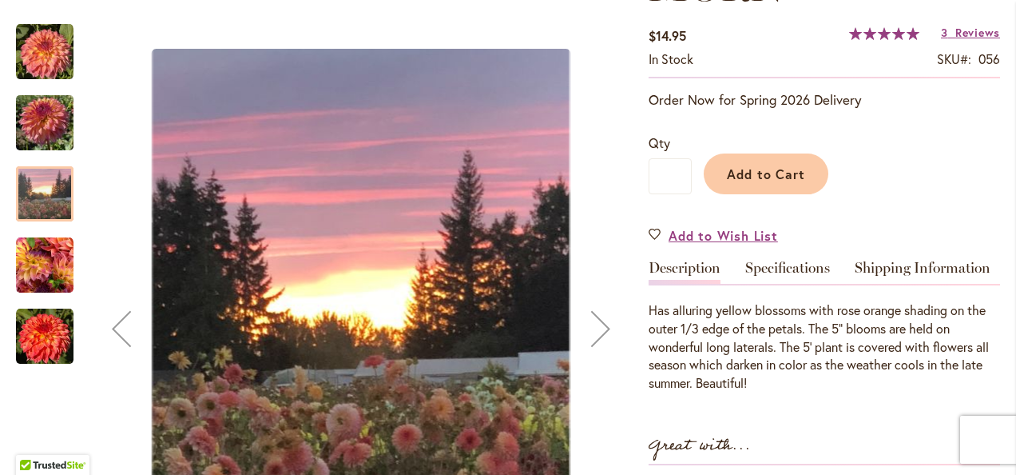
click at [603, 326] on div "Next" at bounding box center [601, 328] width 64 height 64
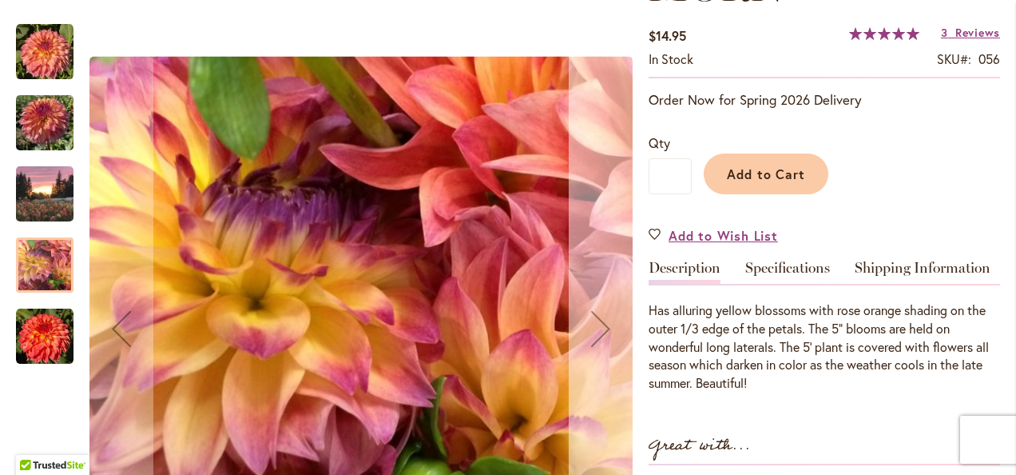
click at [603, 326] on div "Next" at bounding box center [601, 328] width 64 height 64
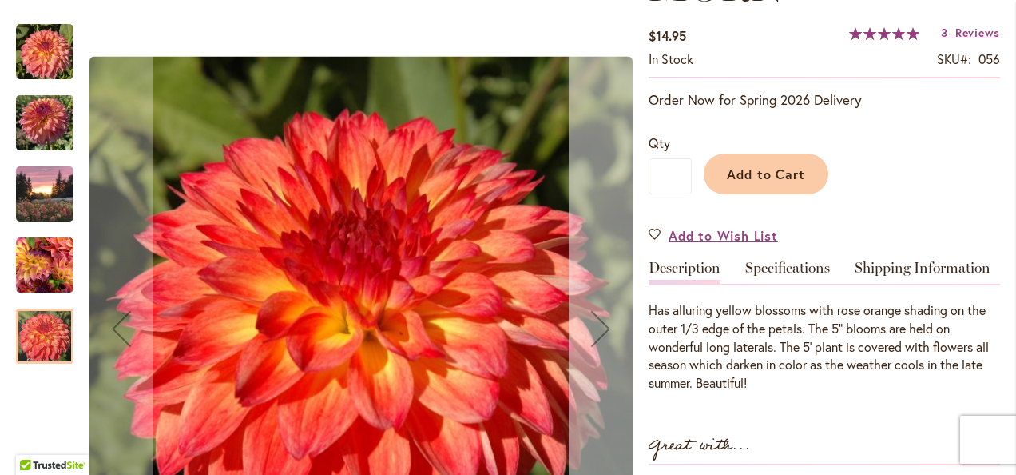
click at [603, 326] on div "Next" at bounding box center [601, 328] width 64 height 64
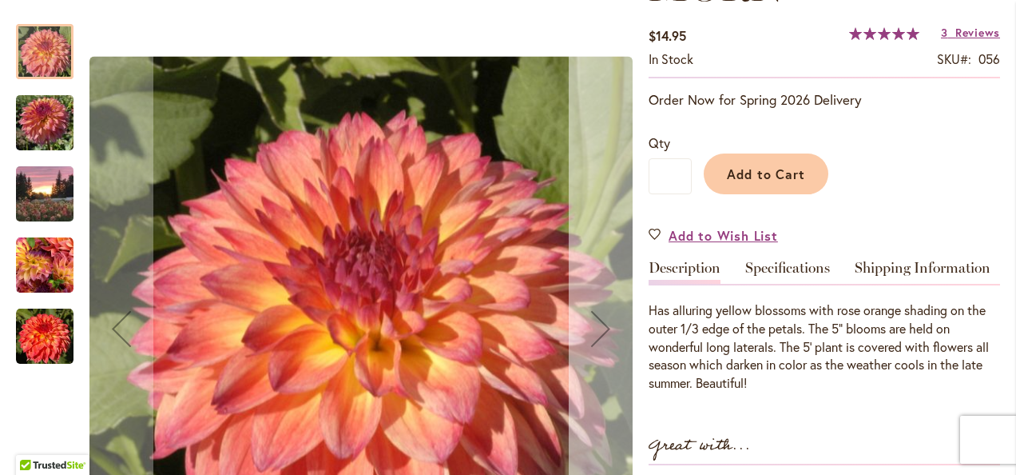
click at [603, 326] on div "Next" at bounding box center [601, 328] width 64 height 64
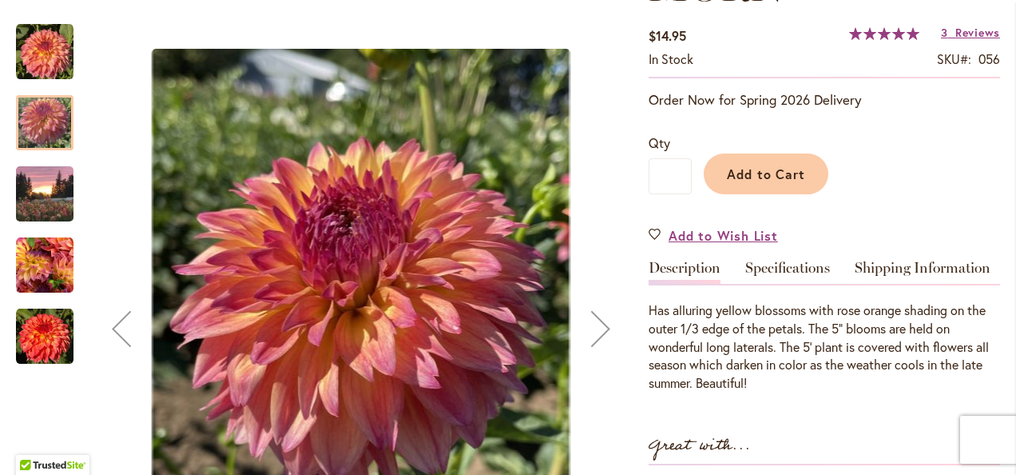
click at [603, 330] on div "Next" at bounding box center [601, 328] width 64 height 64
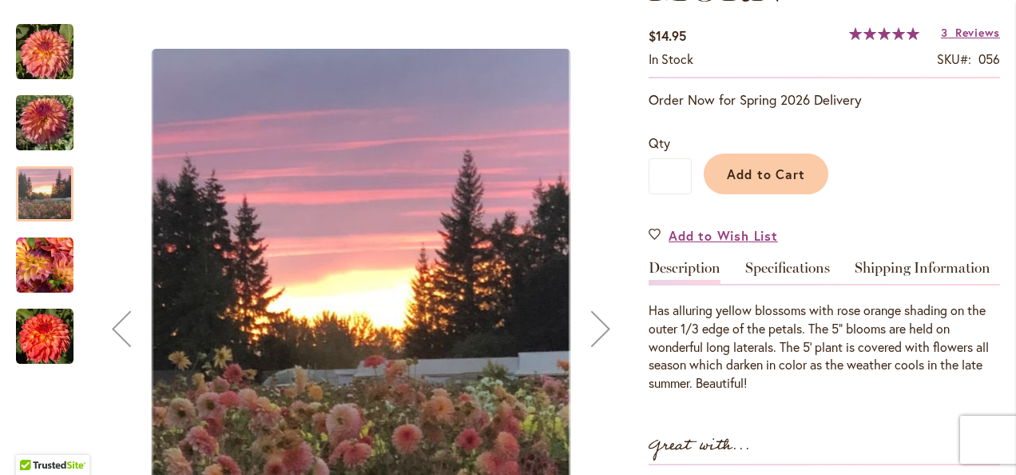
click at [603, 330] on div "Next" at bounding box center [601, 328] width 64 height 64
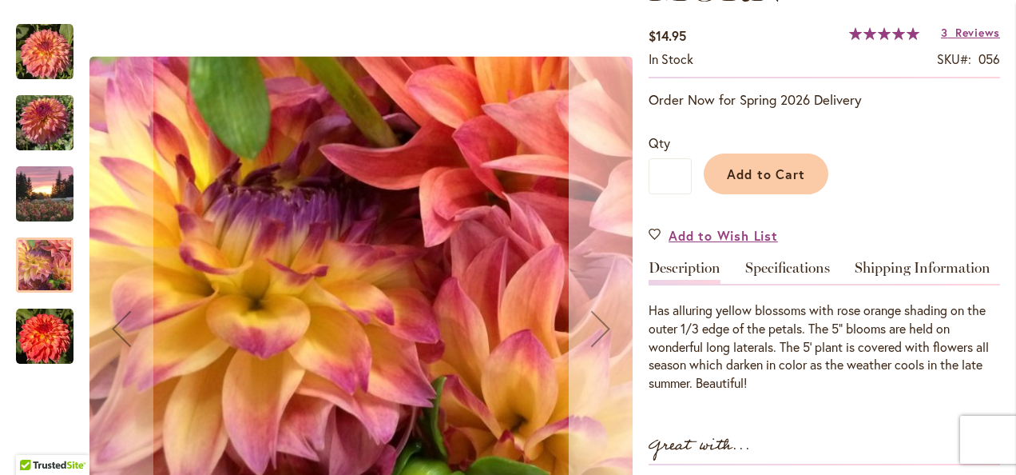
click at [603, 330] on div "Next" at bounding box center [601, 328] width 64 height 64
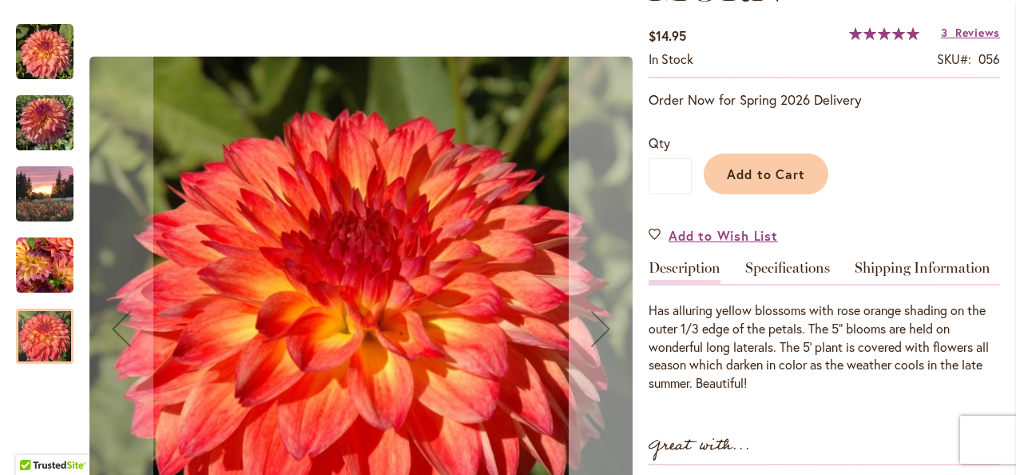
click at [603, 330] on div "Next" at bounding box center [601, 328] width 64 height 64
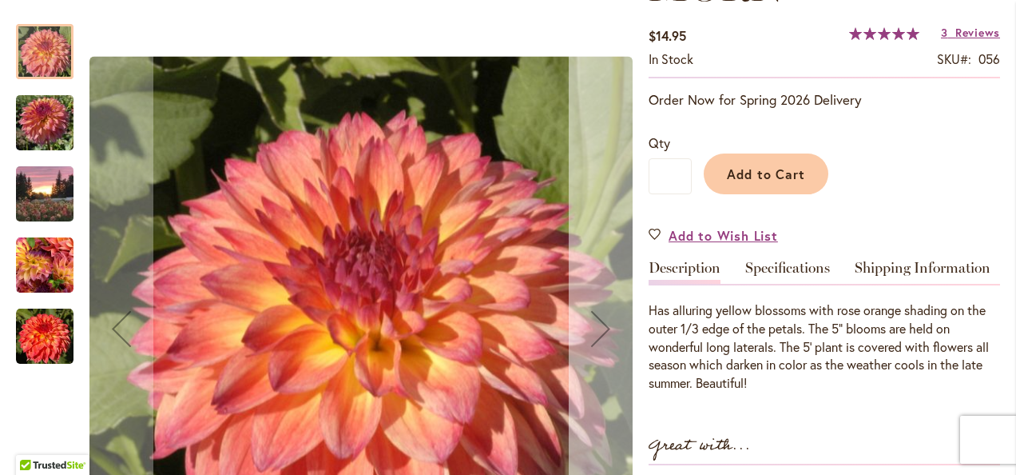
click at [603, 330] on div "Next" at bounding box center [601, 328] width 64 height 64
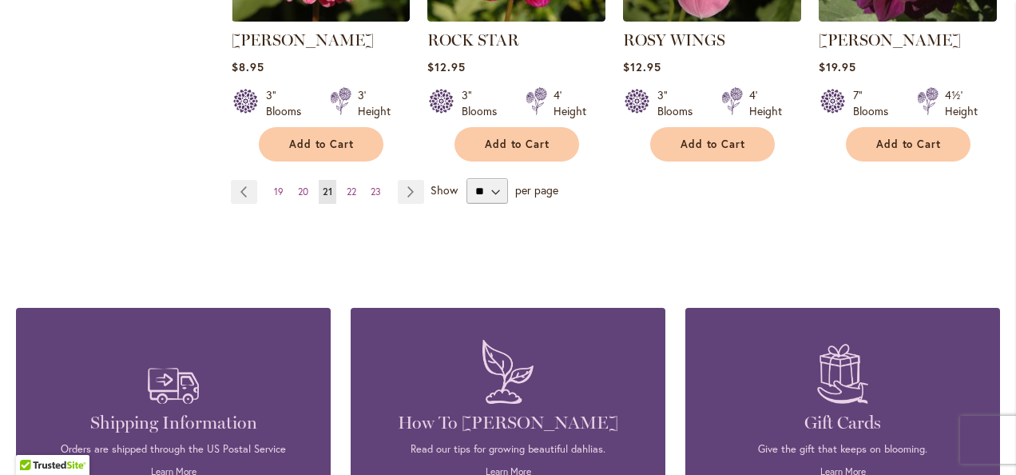
scroll to position [1598, 0]
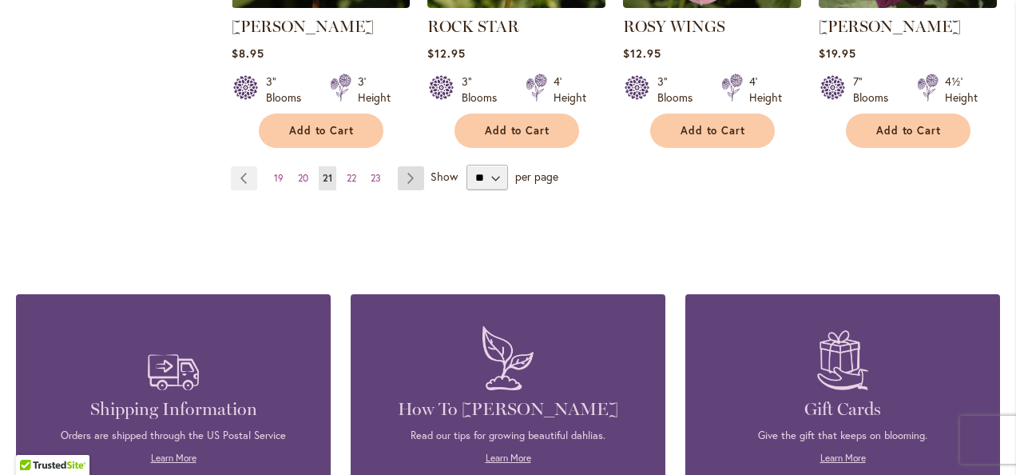
click at [413, 171] on link "Page Next" at bounding box center [411, 178] width 26 height 24
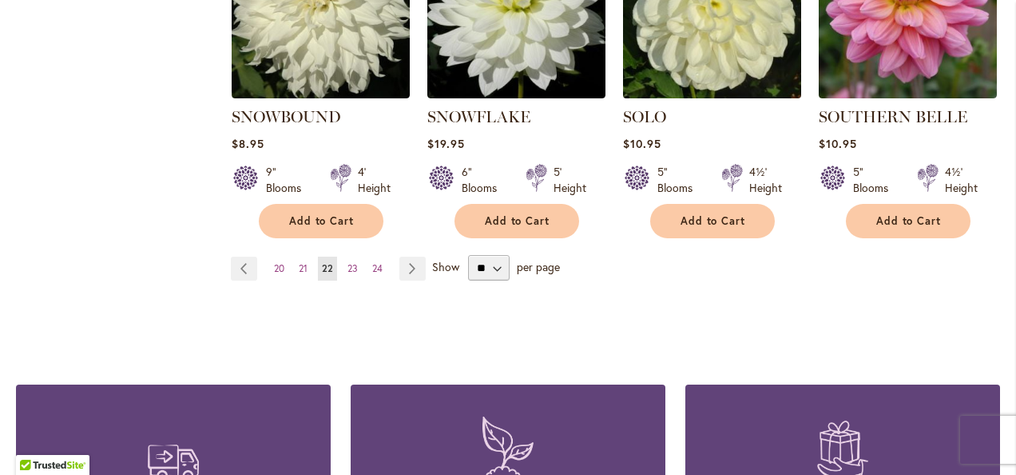
scroll to position [1518, 0]
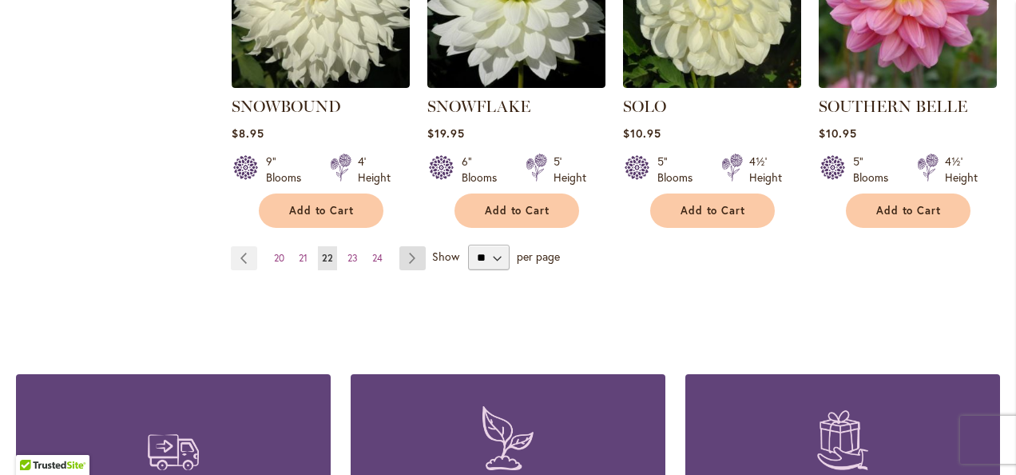
click at [410, 246] on link "Page Next" at bounding box center [413, 258] width 26 height 24
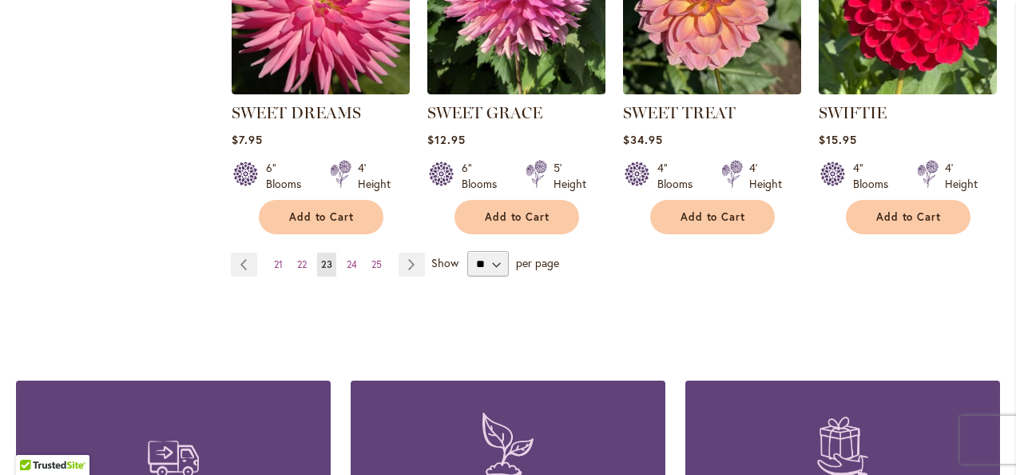
scroll to position [1518, 0]
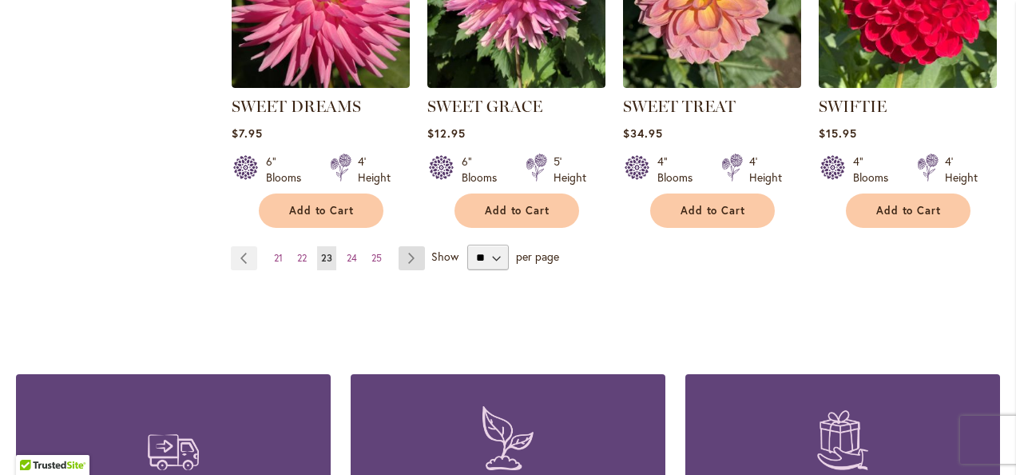
click at [410, 253] on link "Page Next" at bounding box center [412, 258] width 26 height 24
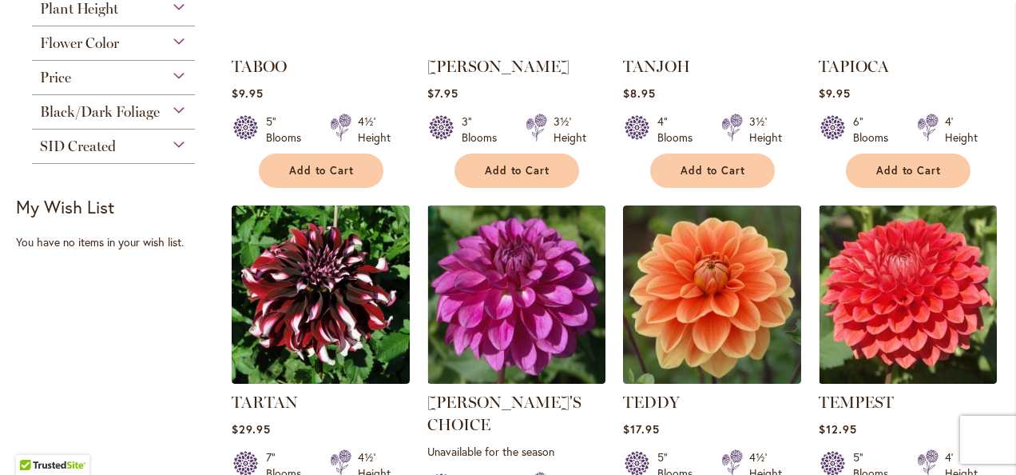
scroll to position [639, 0]
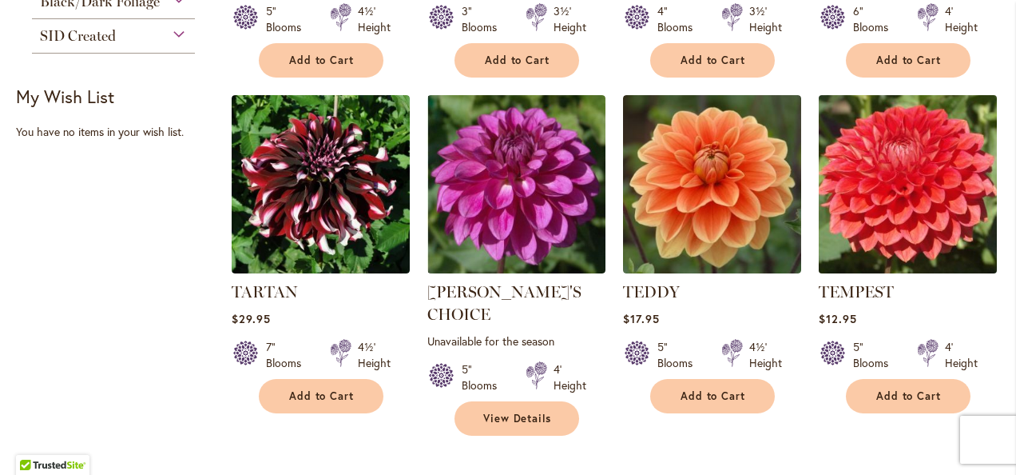
click at [917, 177] on img at bounding box center [907, 184] width 187 height 187
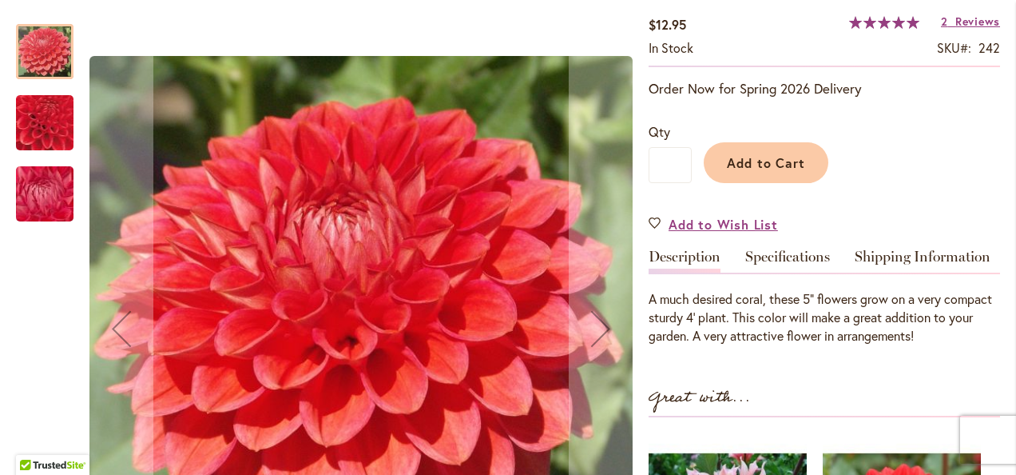
scroll to position [320, 0]
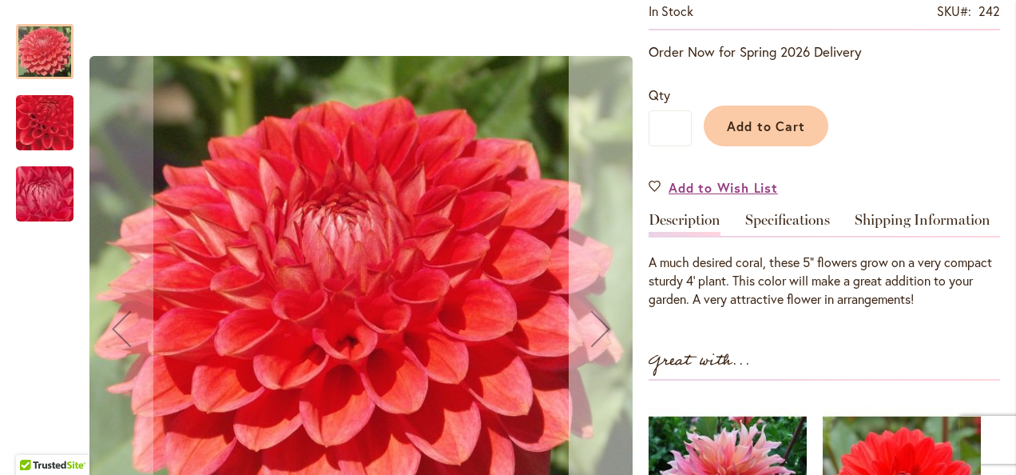
click at [607, 324] on div "Next" at bounding box center [601, 328] width 64 height 64
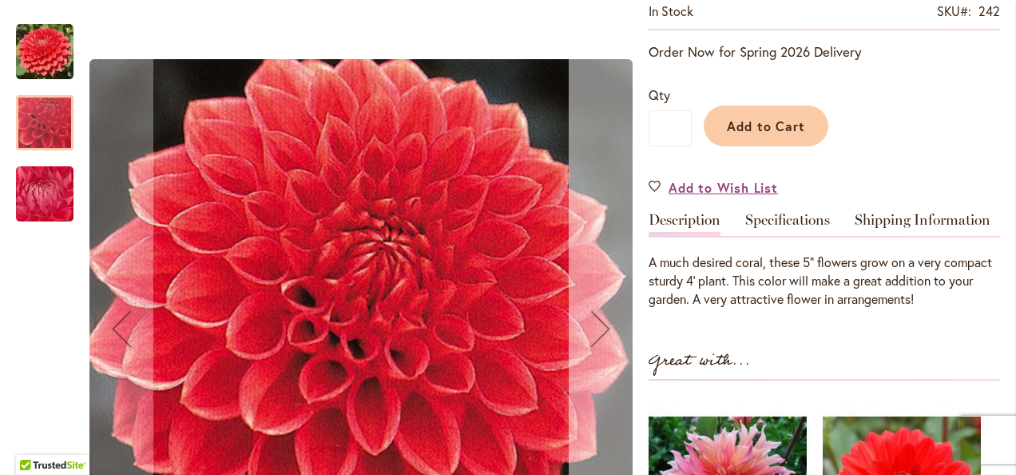
click at [598, 328] on div "Next" at bounding box center [601, 328] width 64 height 64
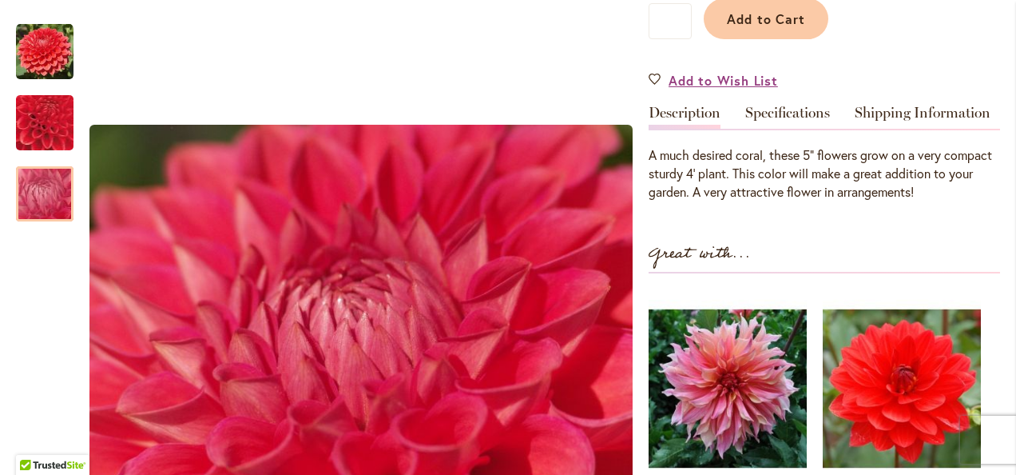
scroll to position [400, 0]
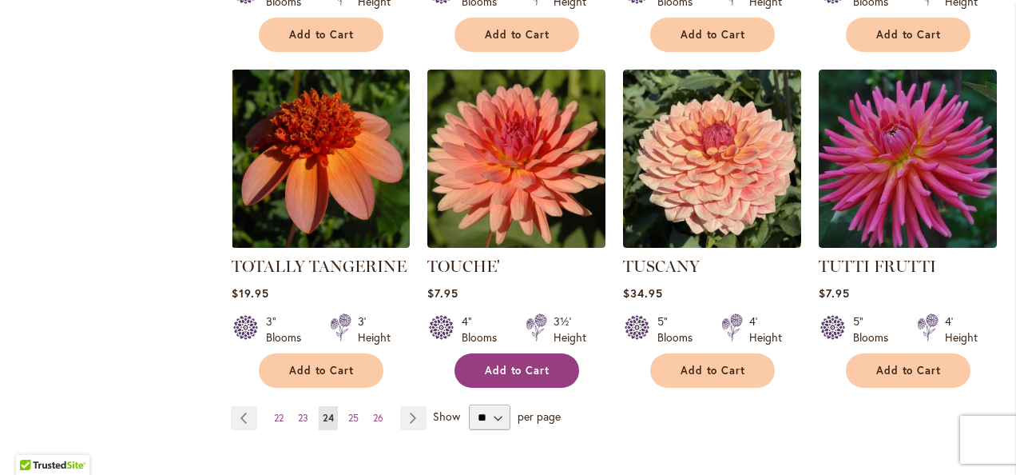
scroll to position [1438, 0]
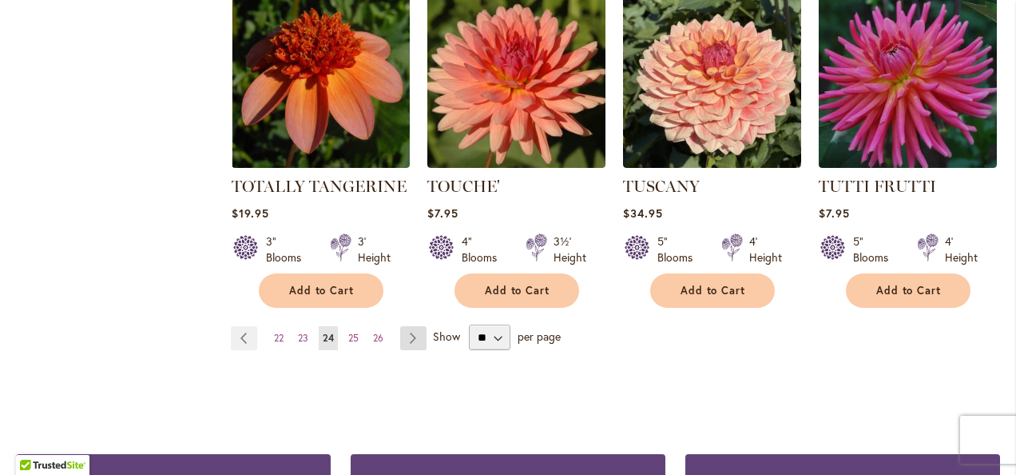
click at [412, 326] on link "Page Next" at bounding box center [413, 338] width 26 height 24
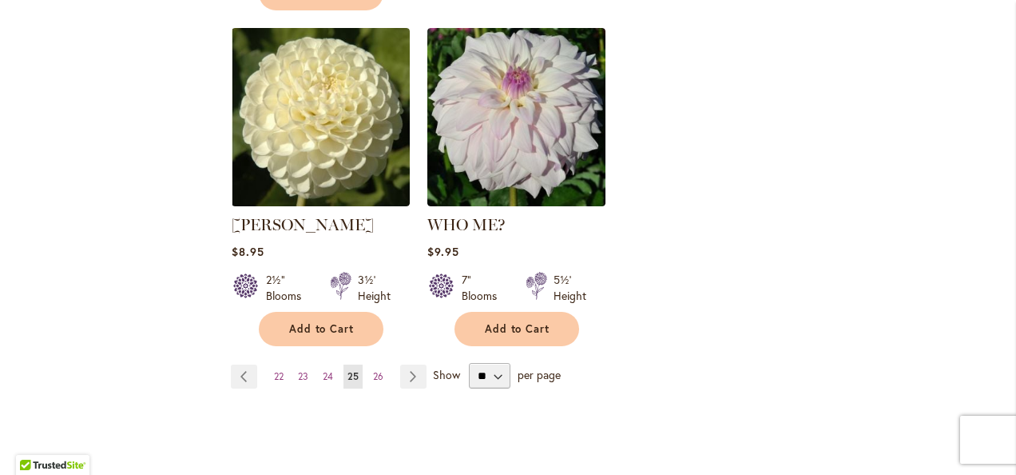
scroll to position [1119, 0]
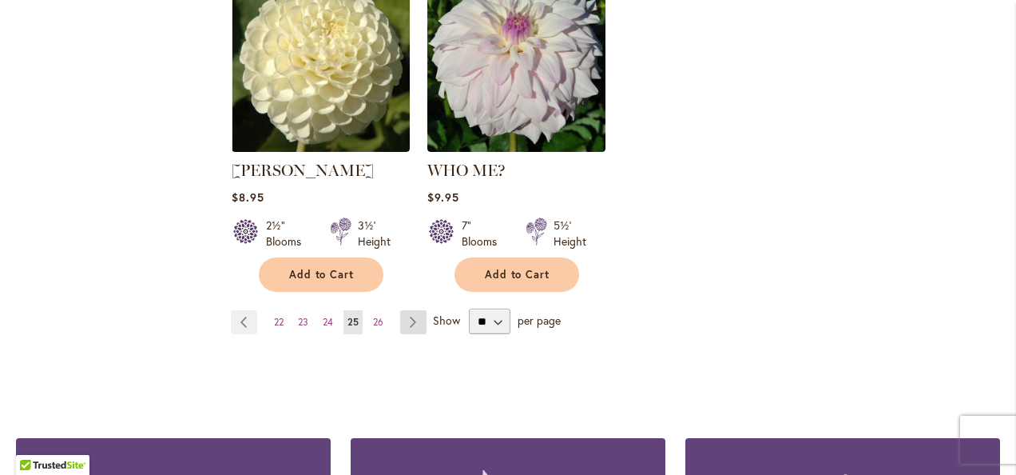
click at [410, 310] on link "Page Next" at bounding box center [413, 322] width 26 height 24
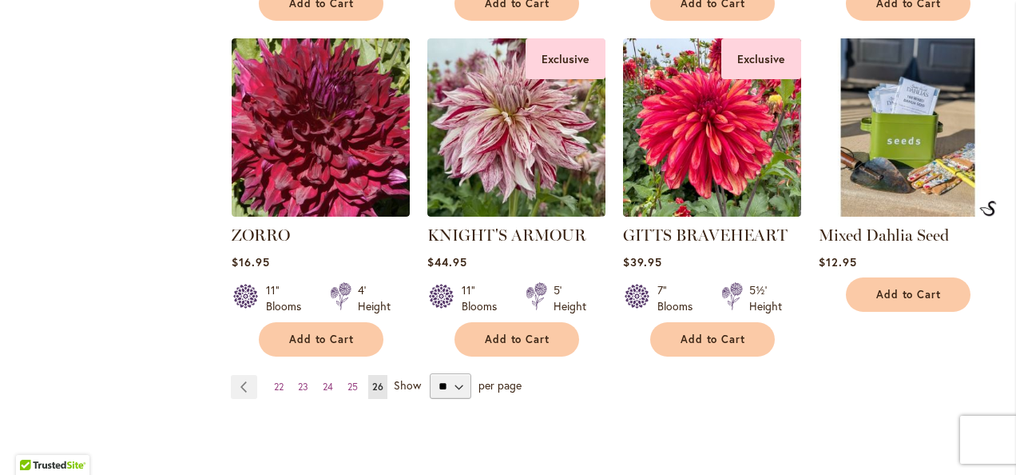
scroll to position [1039, 0]
